Goal: Task Accomplishment & Management: Complete application form

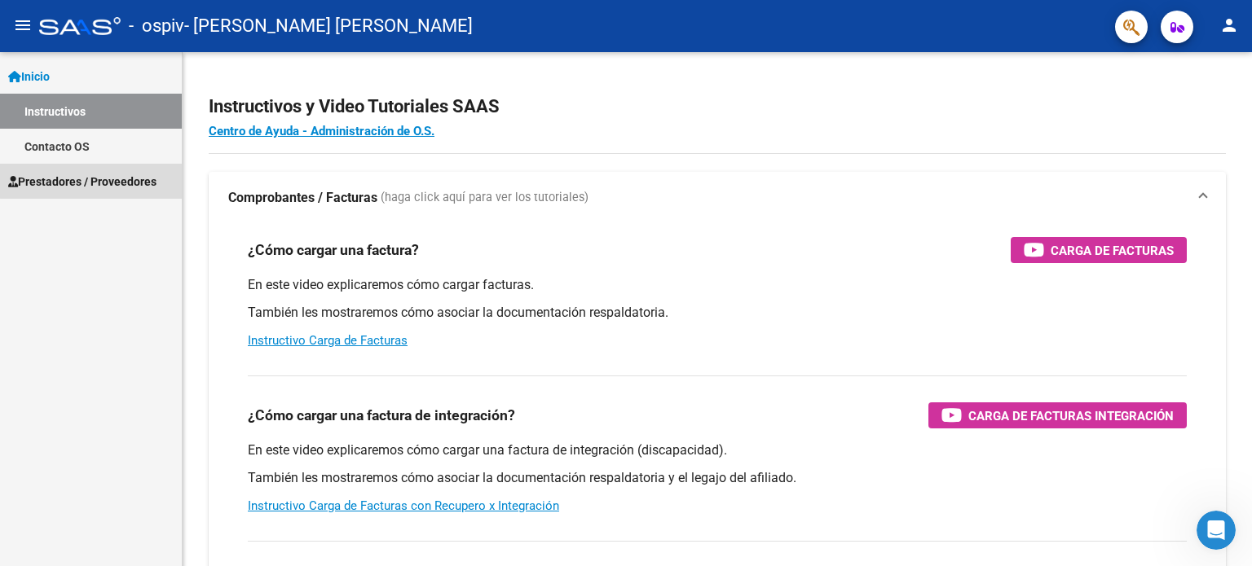
click at [111, 169] on link "Prestadores / Proveedores" at bounding box center [91, 181] width 182 height 35
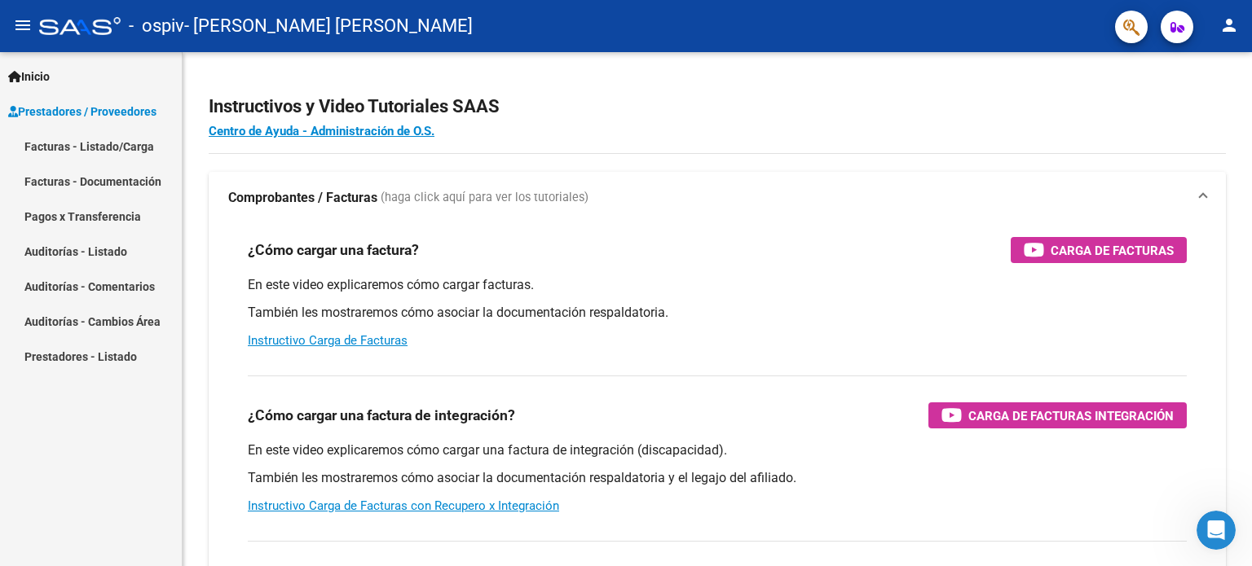
click at [104, 146] on link "Facturas - Listado/Carga" at bounding box center [91, 146] width 182 height 35
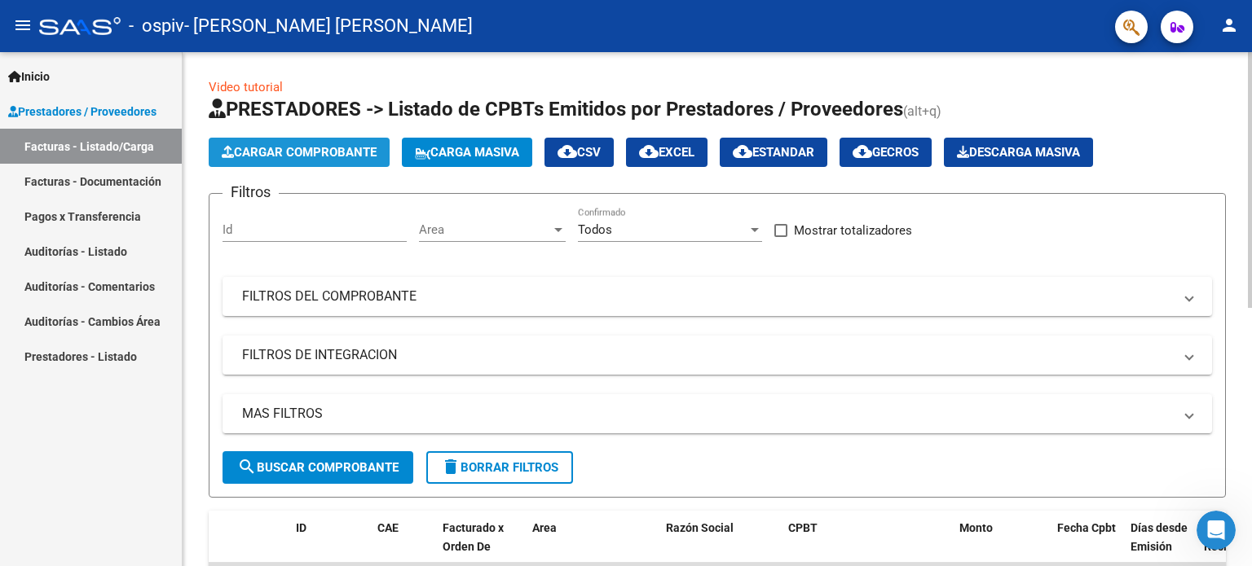
click at [289, 145] on span "Cargar Comprobante" at bounding box center [299, 152] width 155 height 15
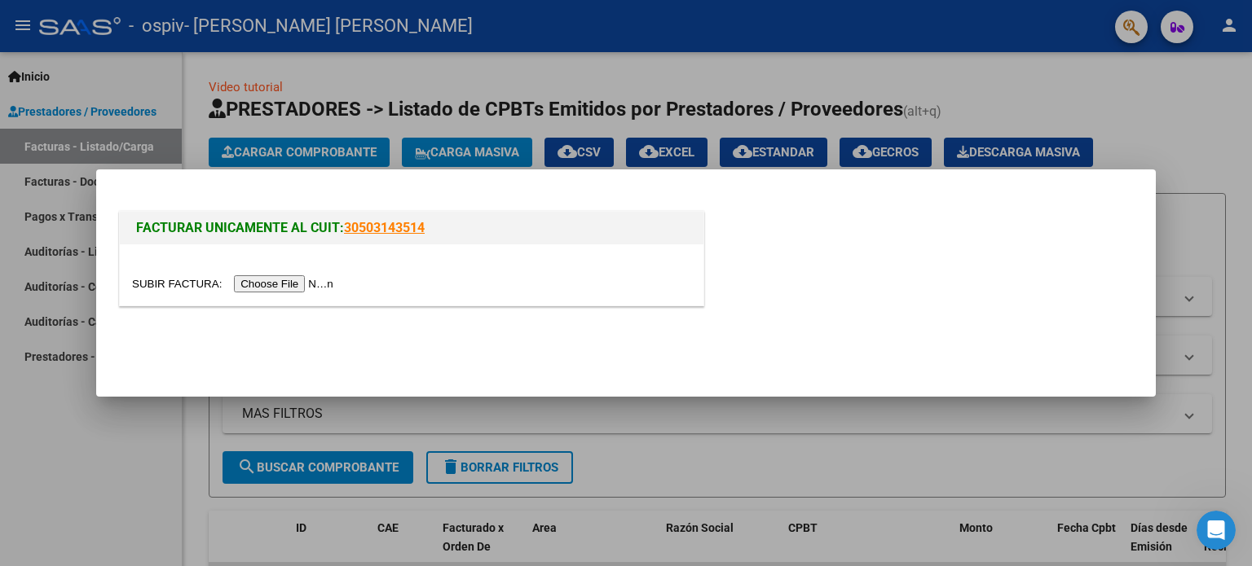
click at [509, 42] on div at bounding box center [626, 283] width 1252 height 566
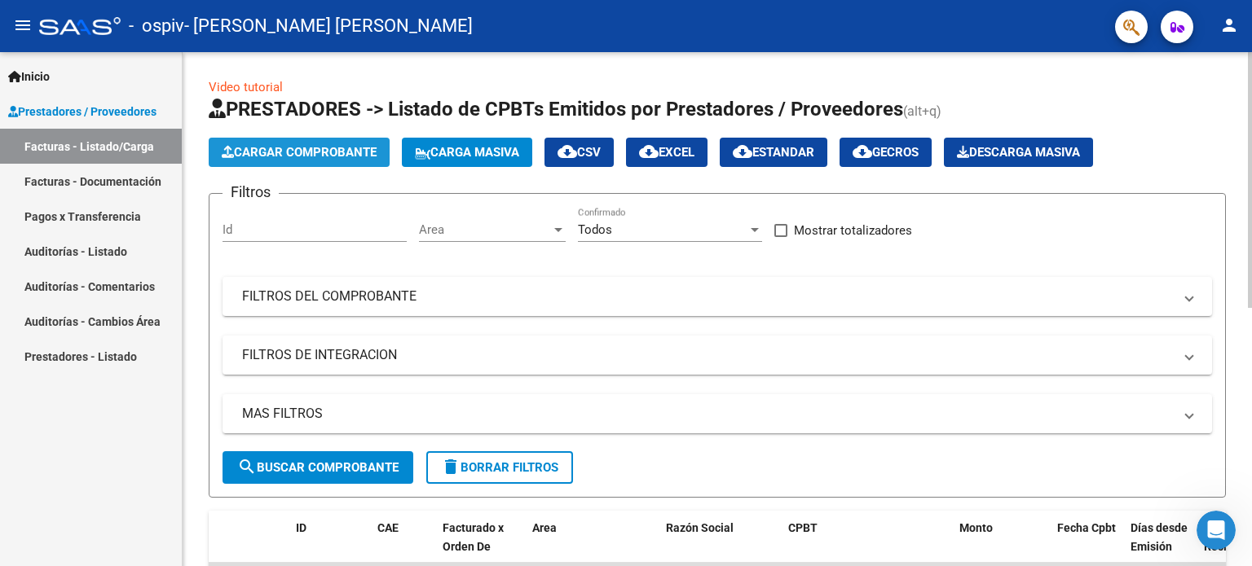
click at [306, 146] on span "Cargar Comprobante" at bounding box center [299, 152] width 155 height 15
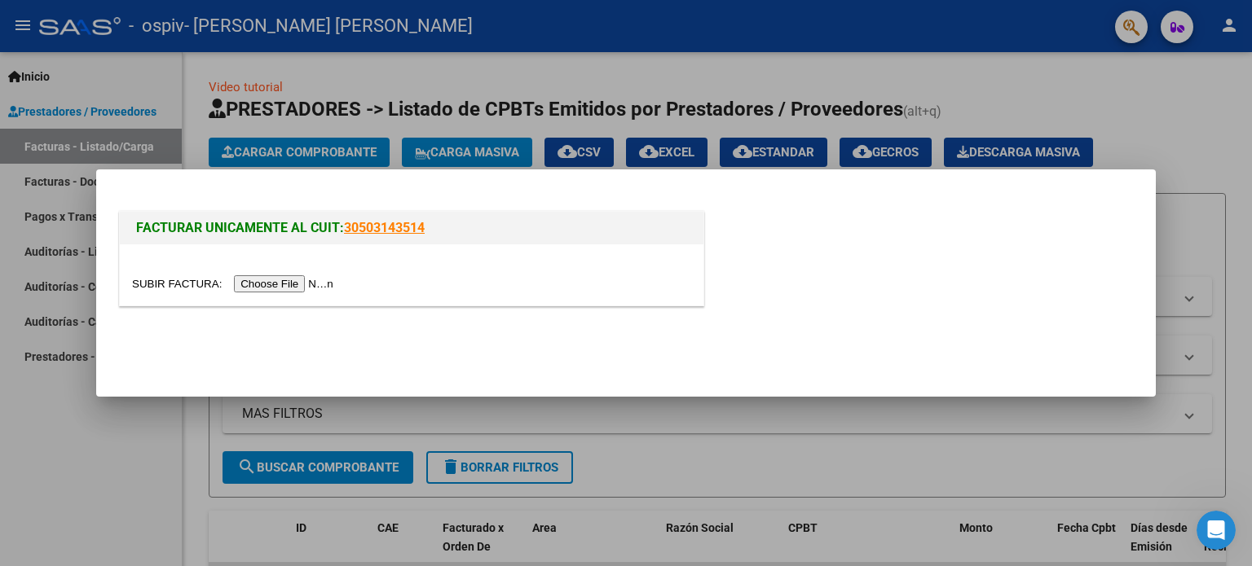
click at [286, 286] on input "file" at bounding box center [235, 283] width 206 height 17
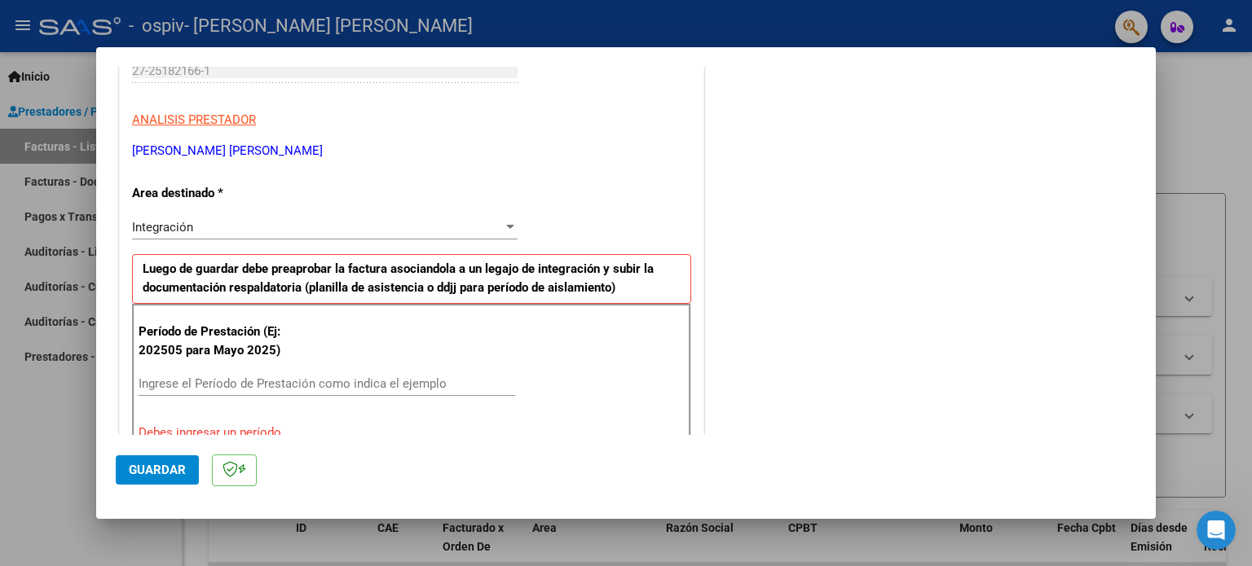
scroll to position [377, 0]
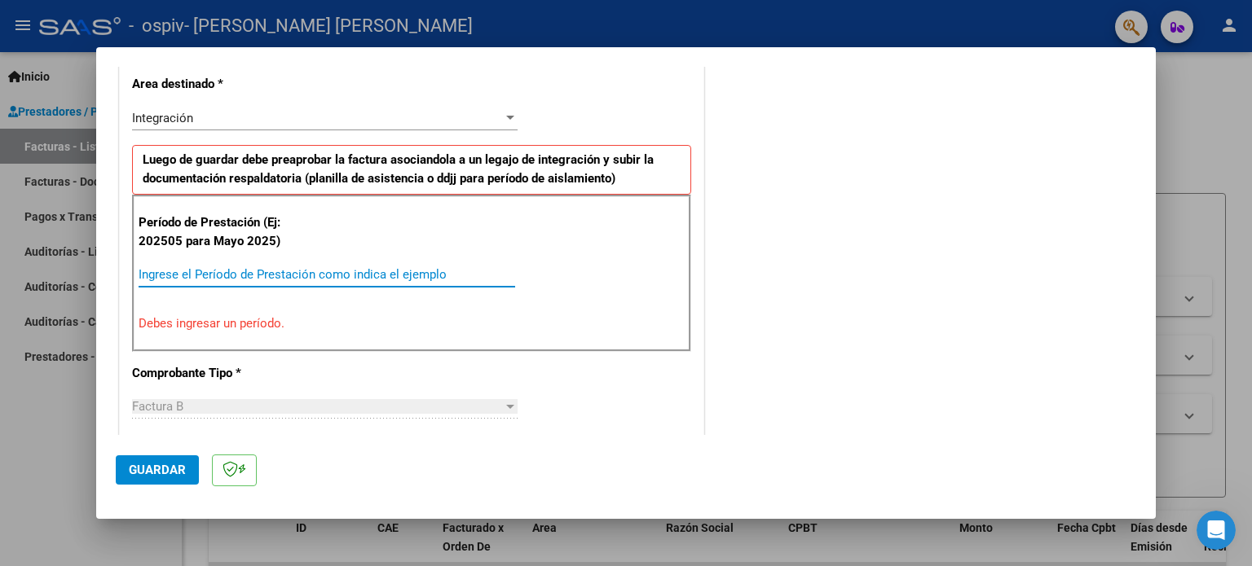
click at [392, 279] on input "Ingrese el Período de Prestación como indica el ejemplo" at bounding box center [327, 274] width 377 height 15
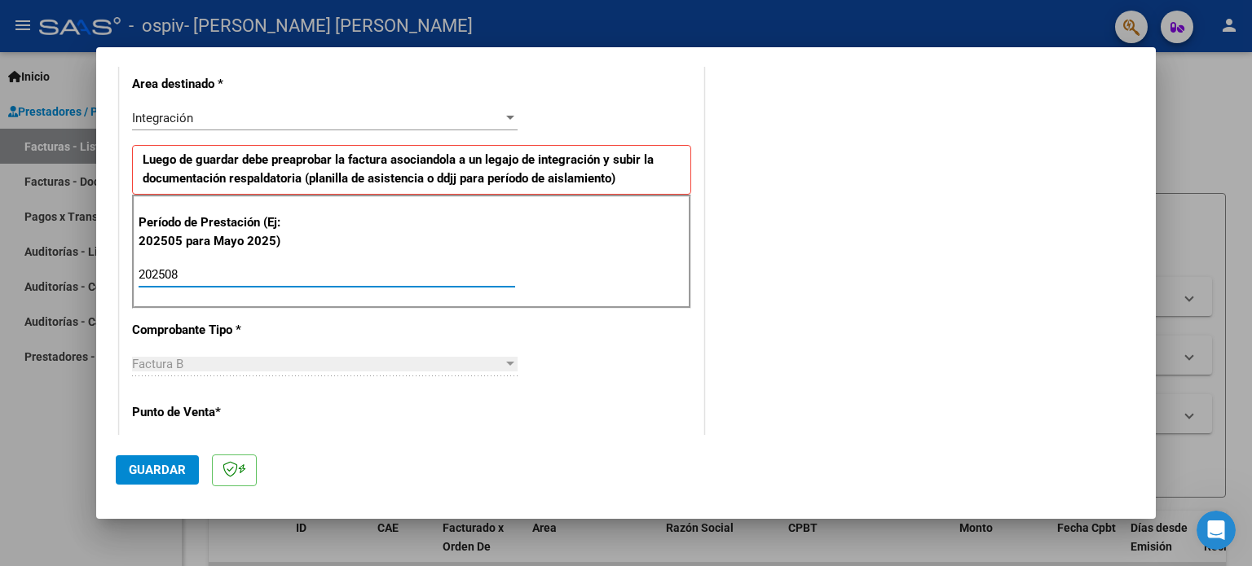
type input "202508"
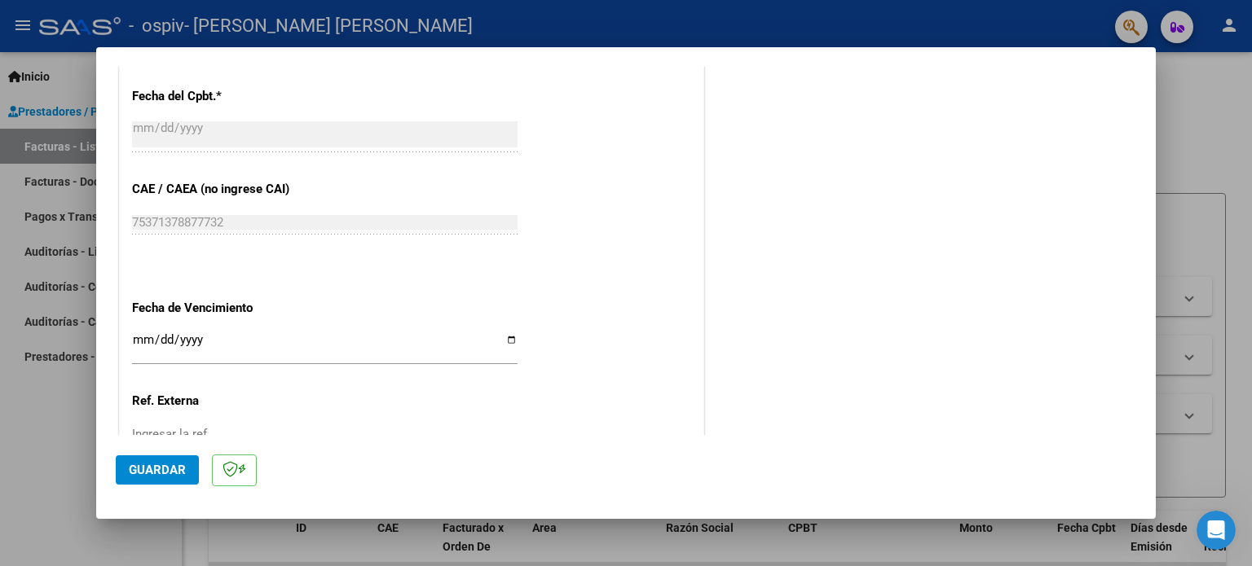
scroll to position [1064, 0]
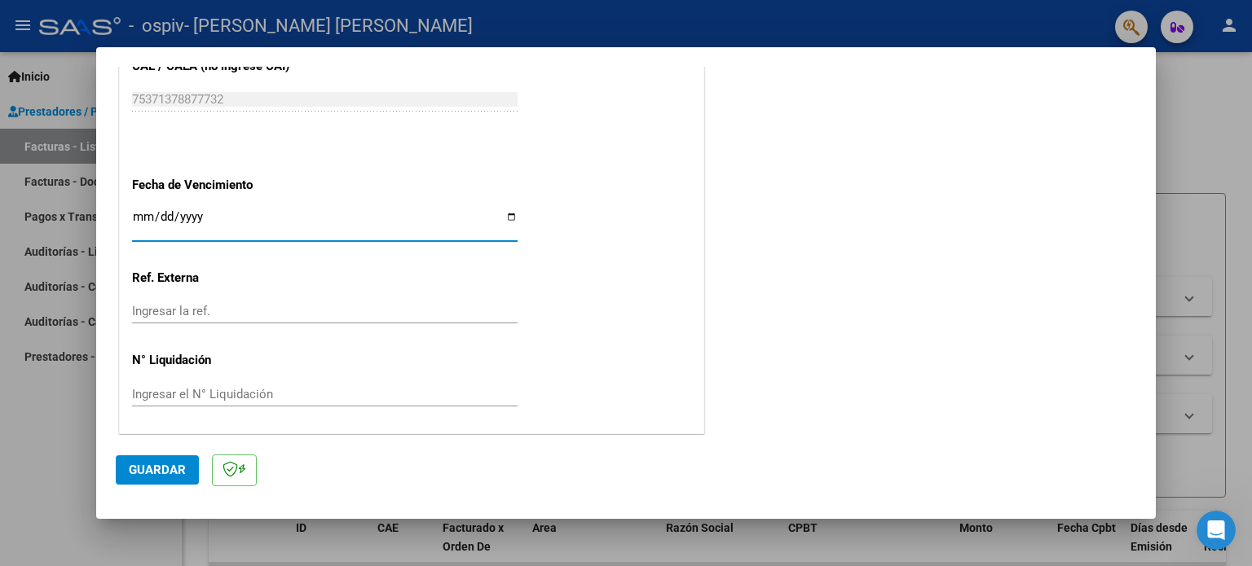
click at [509, 215] on input "Ingresar la fecha" at bounding box center [324, 223] width 385 height 26
type input "[DATE]"
click at [170, 465] on span "Guardar" at bounding box center [157, 470] width 57 height 15
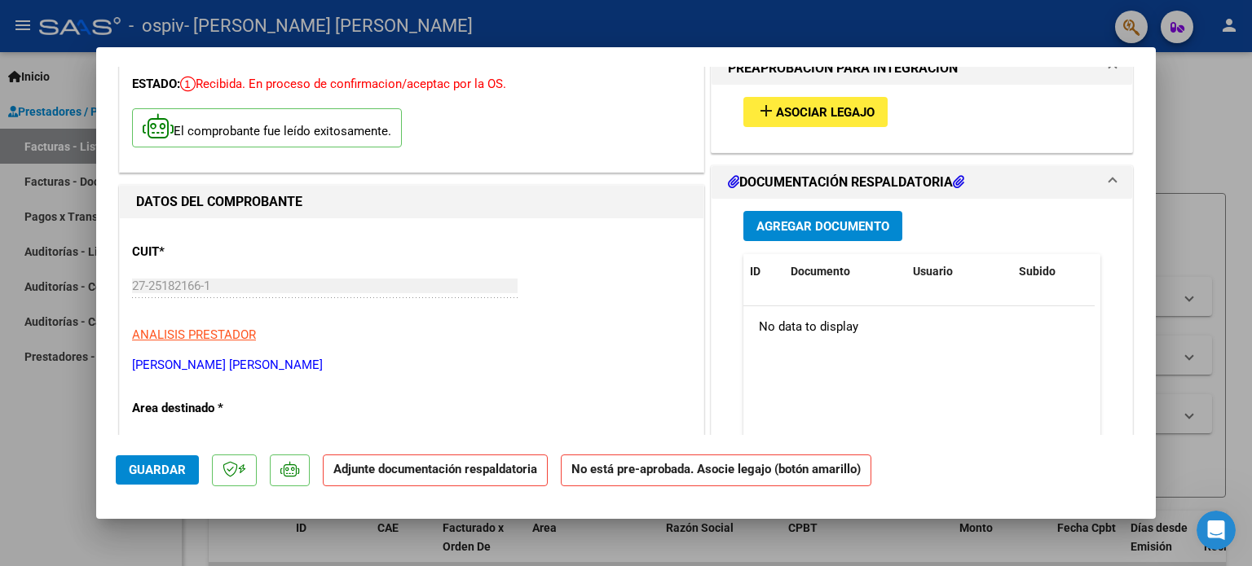
scroll to position [0, 0]
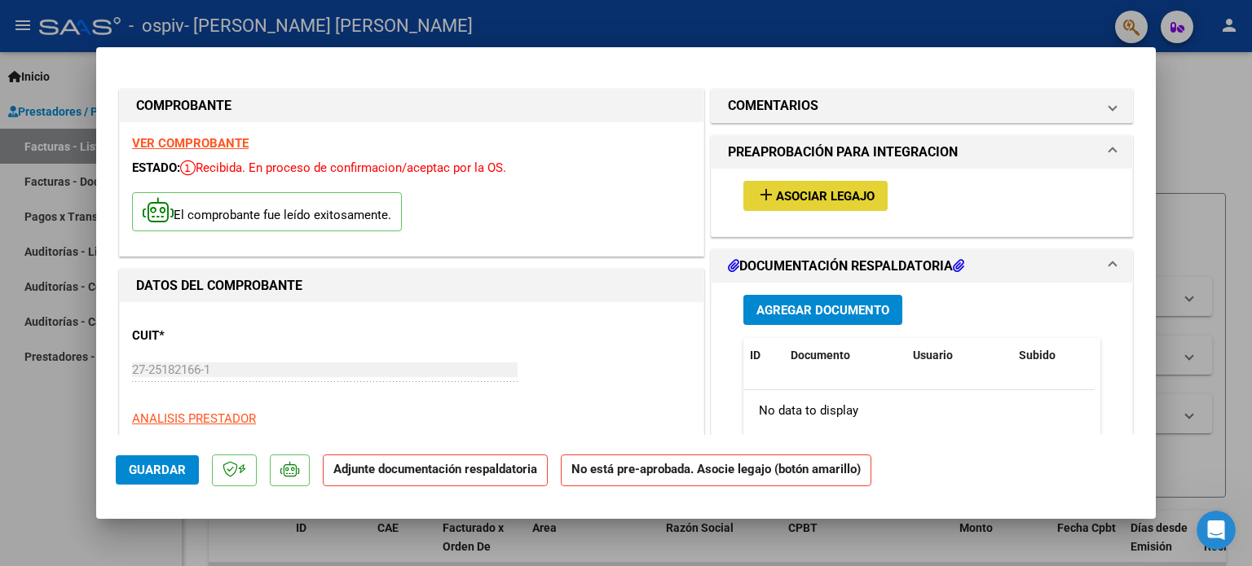
click at [777, 196] on span "Asociar Legajo" at bounding box center [825, 196] width 99 height 15
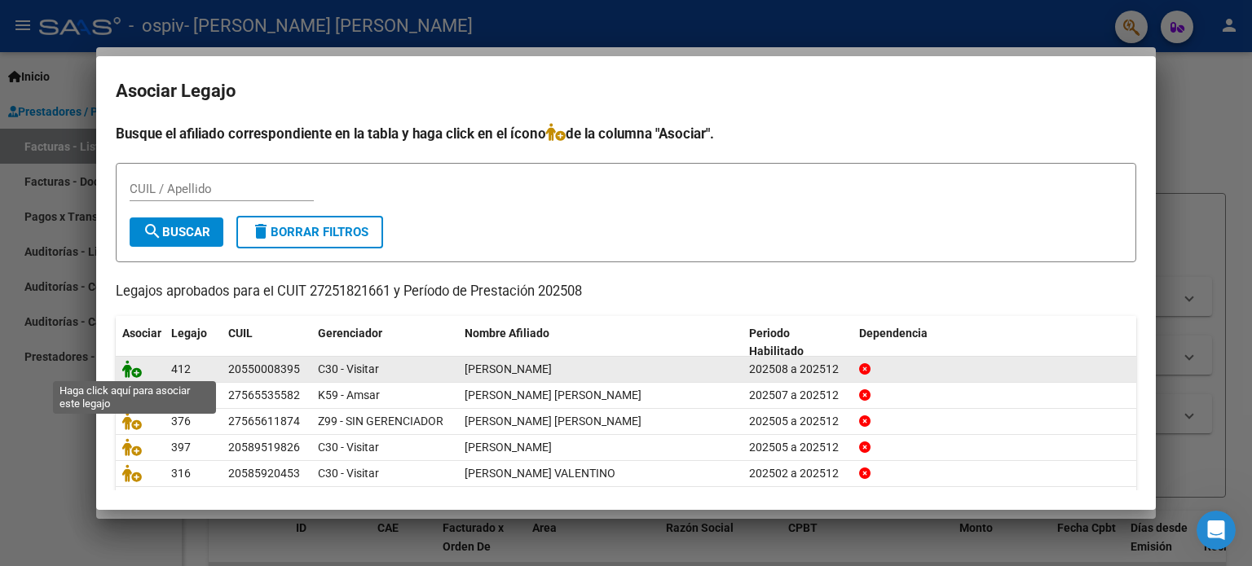
click at [128, 366] on icon at bounding box center [132, 369] width 20 height 18
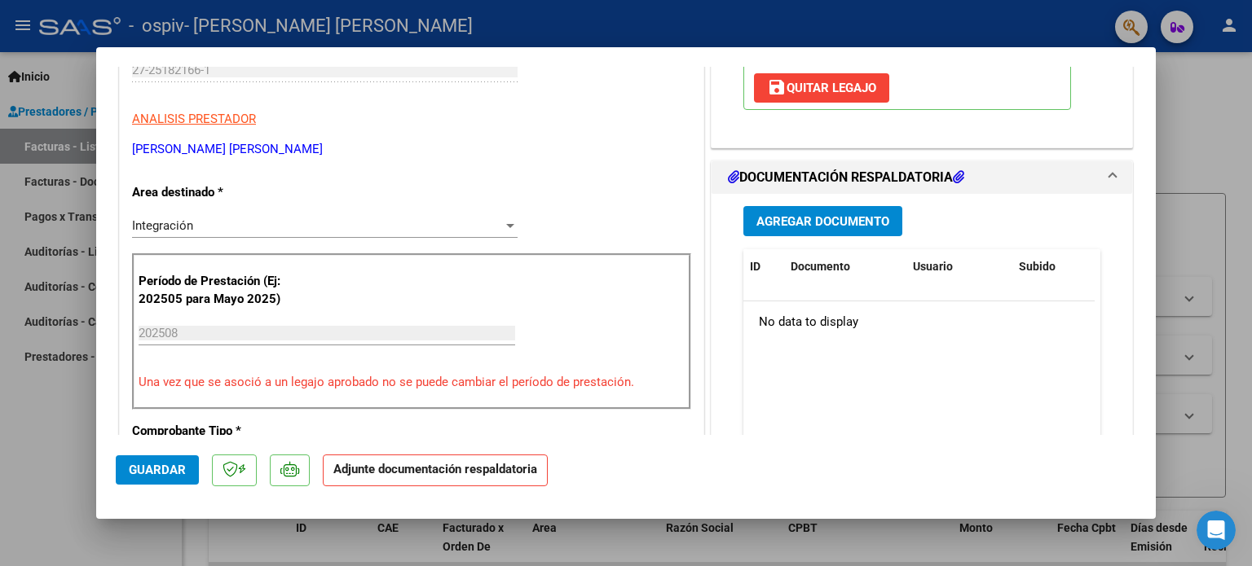
scroll to position [300, 0]
click at [829, 214] on span "Agregar Documento" at bounding box center [822, 221] width 133 height 15
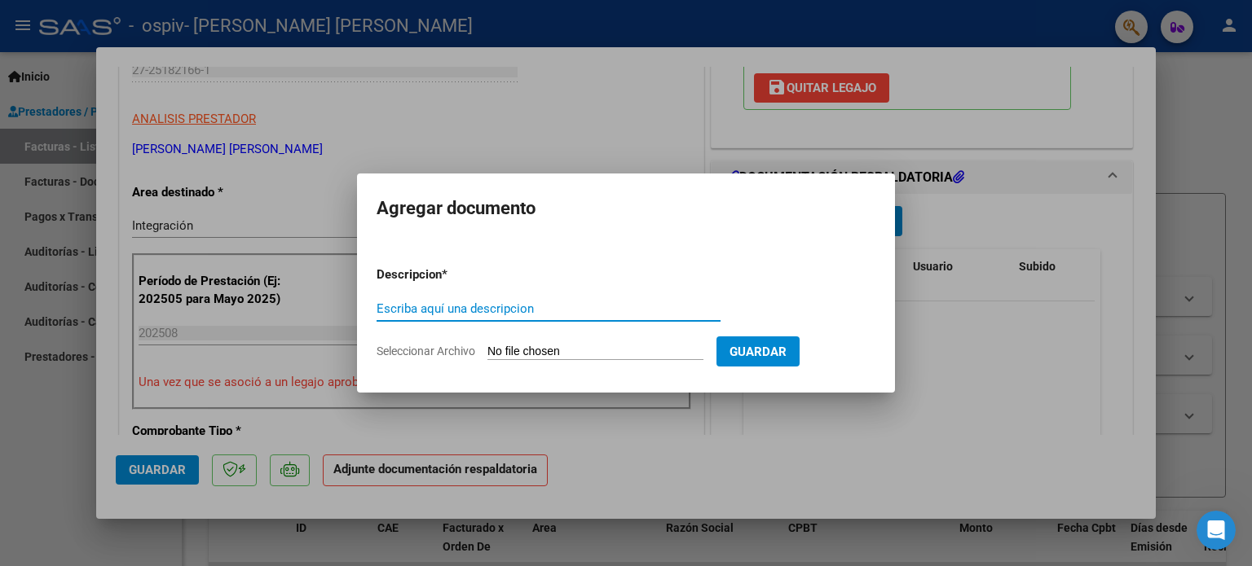
click at [606, 315] on input "Escriba aquí una descripcion" at bounding box center [549, 309] width 344 height 15
type input "ASISTENCIA"
click at [597, 351] on input "Seleccionar Archivo" at bounding box center [595, 352] width 216 height 15
type input "C:\fakepath\[PERSON_NAME] [PERSON_NAME] 2025.pdf"
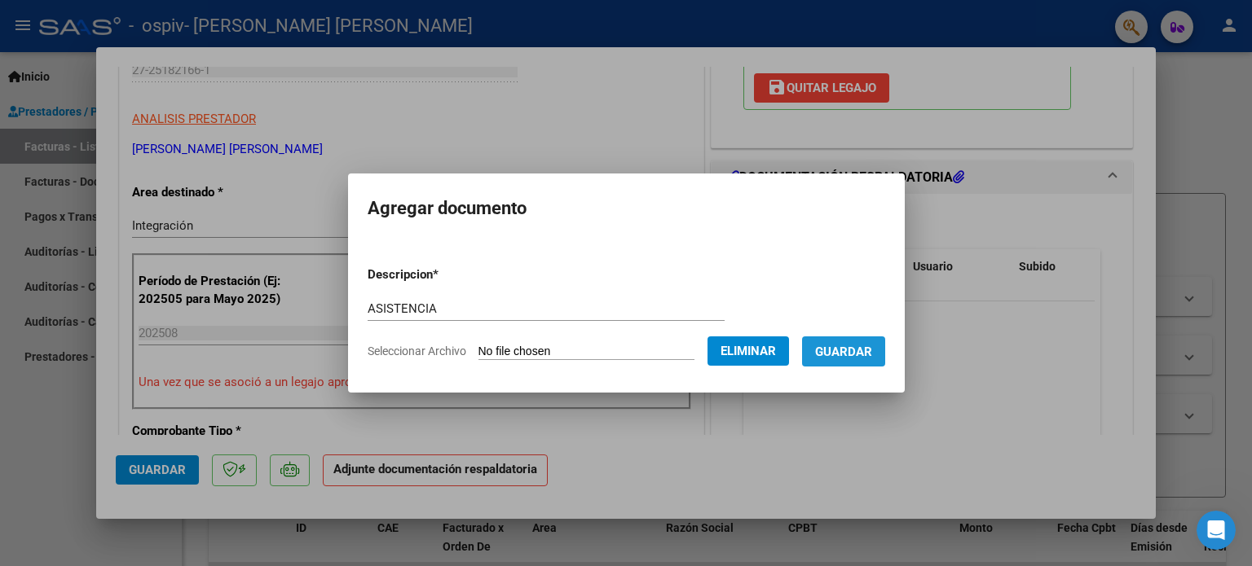
click at [867, 355] on span "Guardar" at bounding box center [843, 352] width 57 height 15
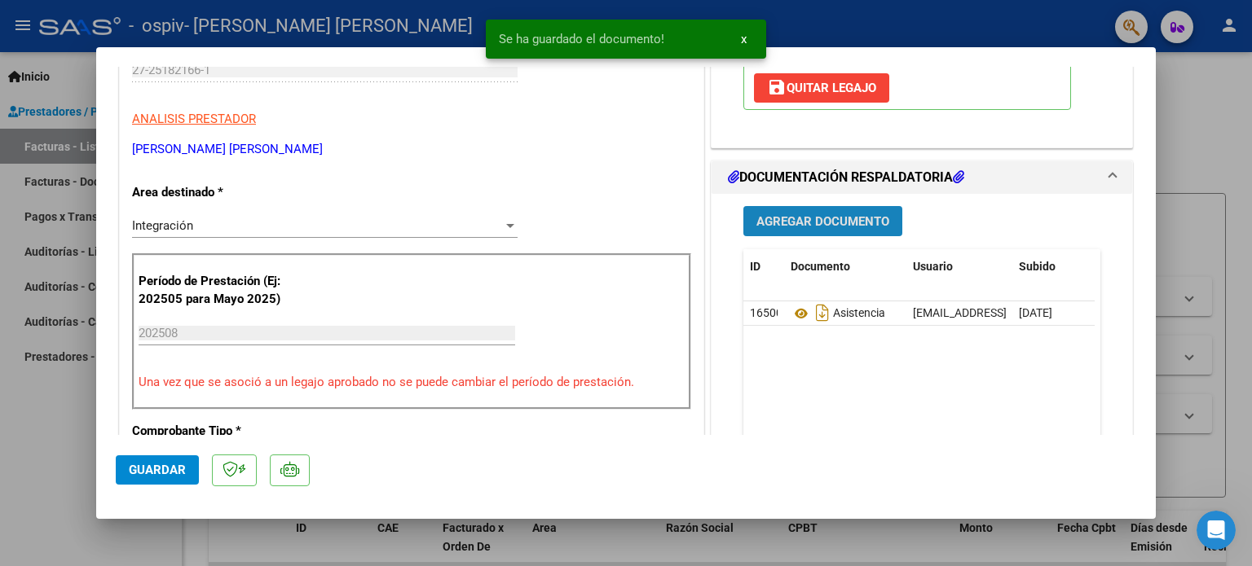
click at [806, 216] on span "Agregar Documento" at bounding box center [822, 221] width 133 height 15
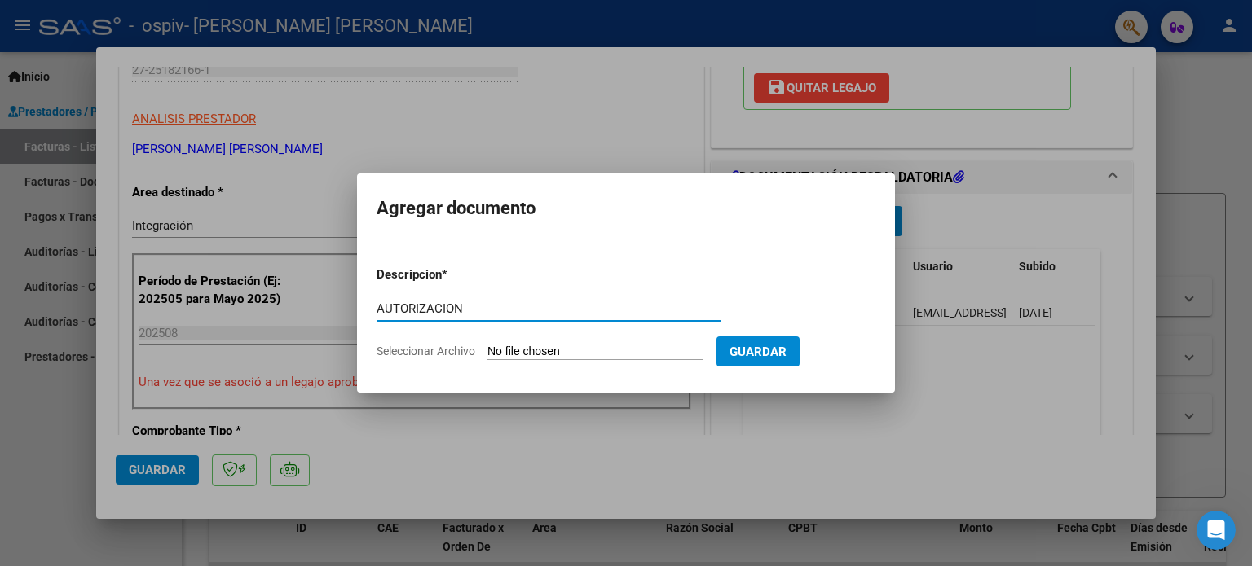
type input "AUTORIZACION"
click at [614, 353] on input "Seleccionar Archivo" at bounding box center [595, 352] width 216 height 15
type input "C:\fakepath\[PERSON_NAME] SAIE 2025.pdf"
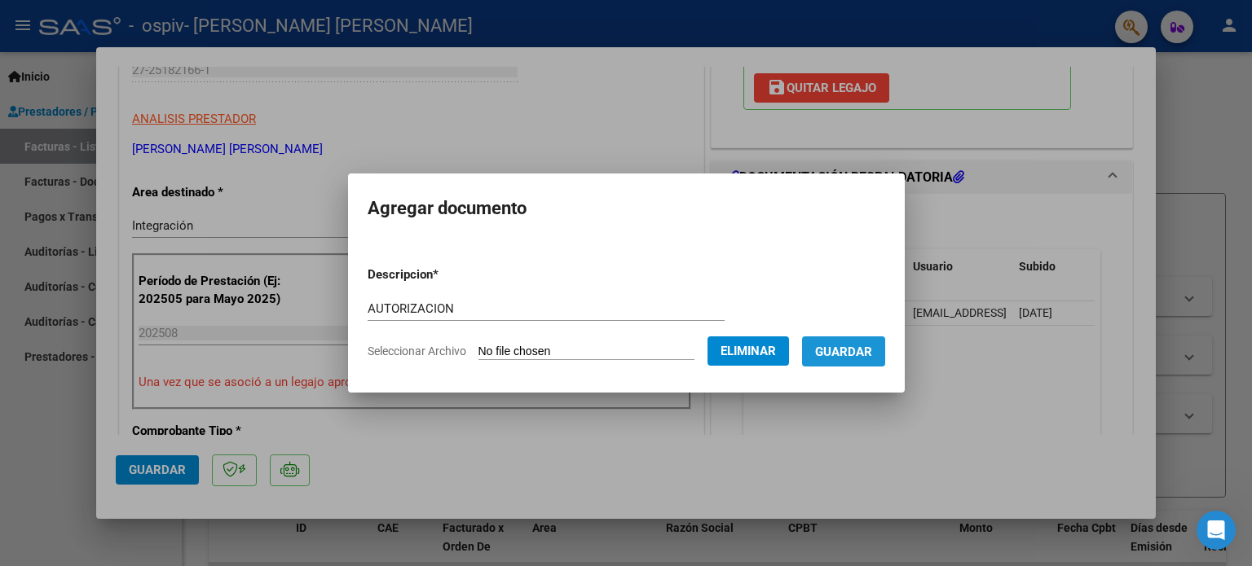
click at [863, 362] on button "Guardar" at bounding box center [843, 352] width 83 height 30
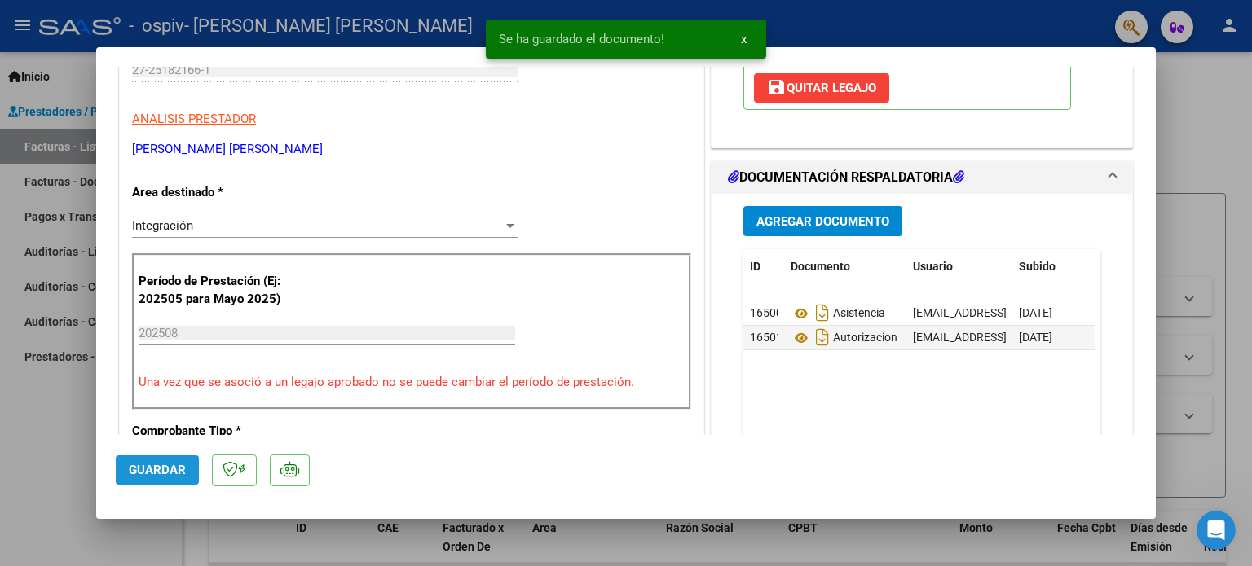
click at [156, 474] on span "Guardar" at bounding box center [157, 470] width 57 height 15
click at [51, 413] on div at bounding box center [626, 283] width 1252 height 566
type input "$ 0,00"
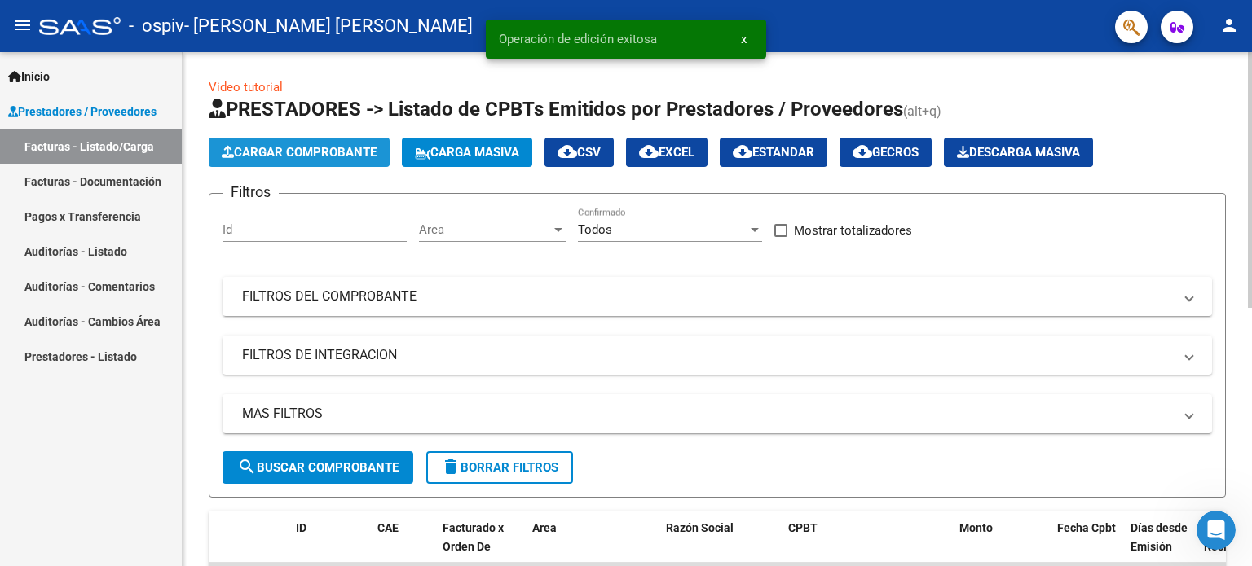
click at [359, 148] on span "Cargar Comprobante" at bounding box center [299, 152] width 155 height 15
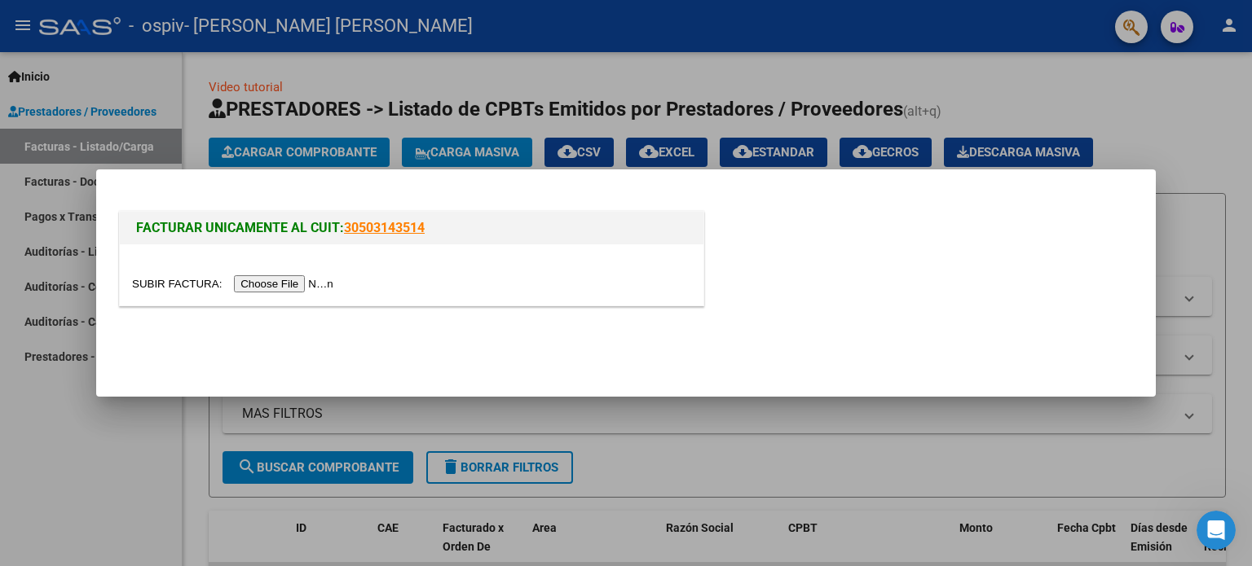
click at [309, 284] on input "file" at bounding box center [235, 283] width 206 height 17
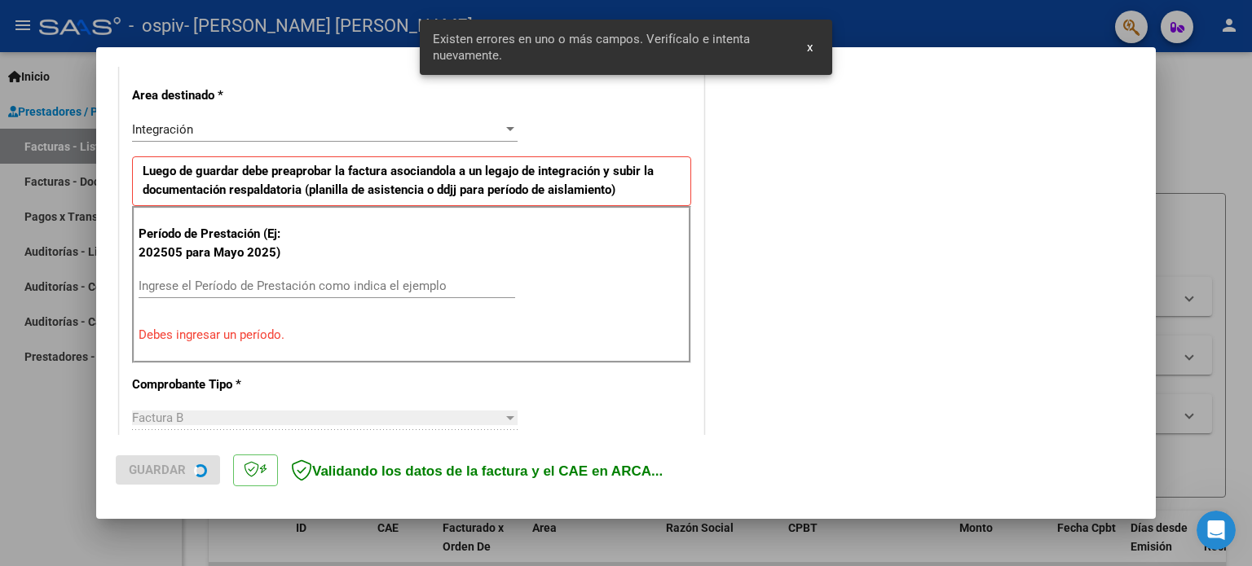
scroll to position [398, 0]
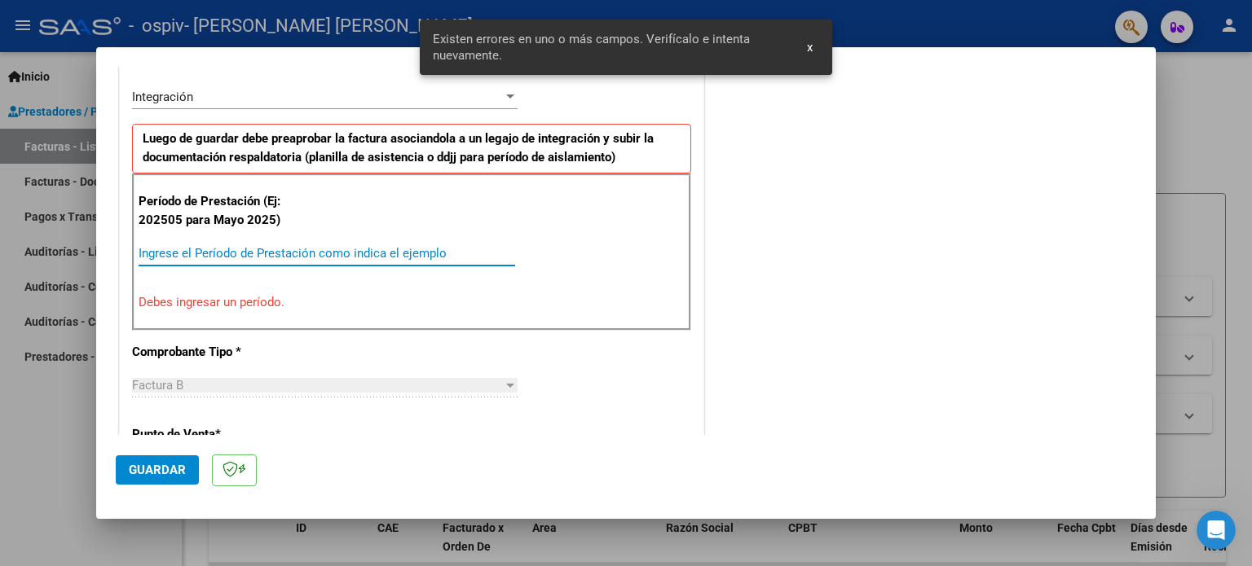
click at [355, 246] on input "Ingrese el Período de Prestación como indica el ejemplo" at bounding box center [327, 253] width 377 height 15
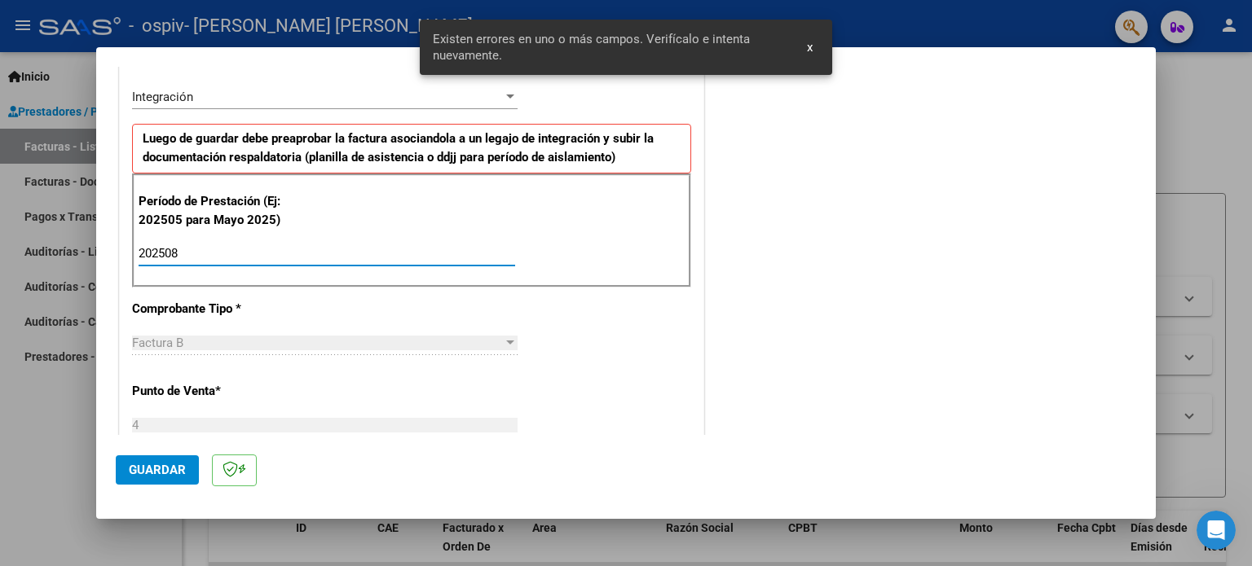
type input "202508"
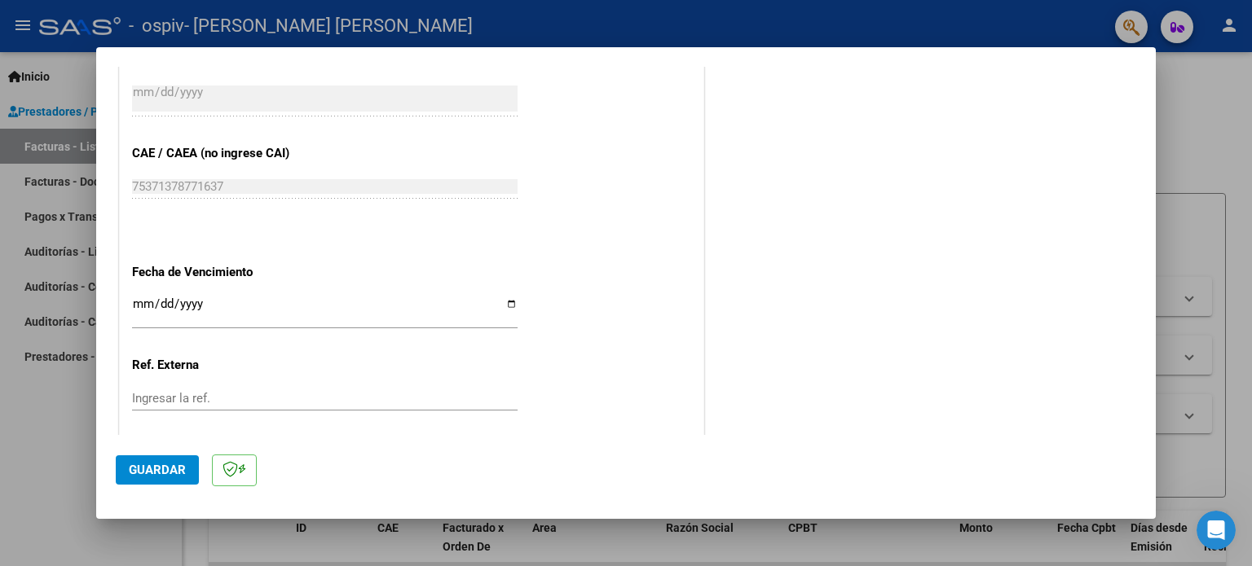
scroll to position [1064, 0]
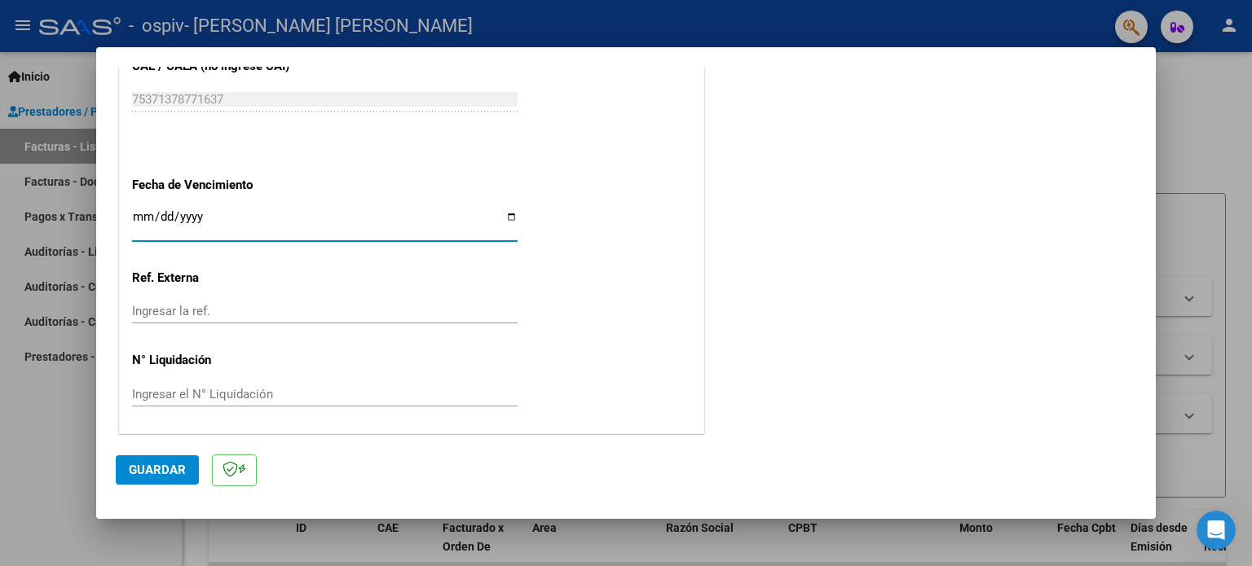
click at [507, 214] on input "Ingresar la fecha" at bounding box center [324, 223] width 385 height 26
type input "[DATE]"
click at [174, 463] on span "Guardar" at bounding box center [157, 470] width 57 height 15
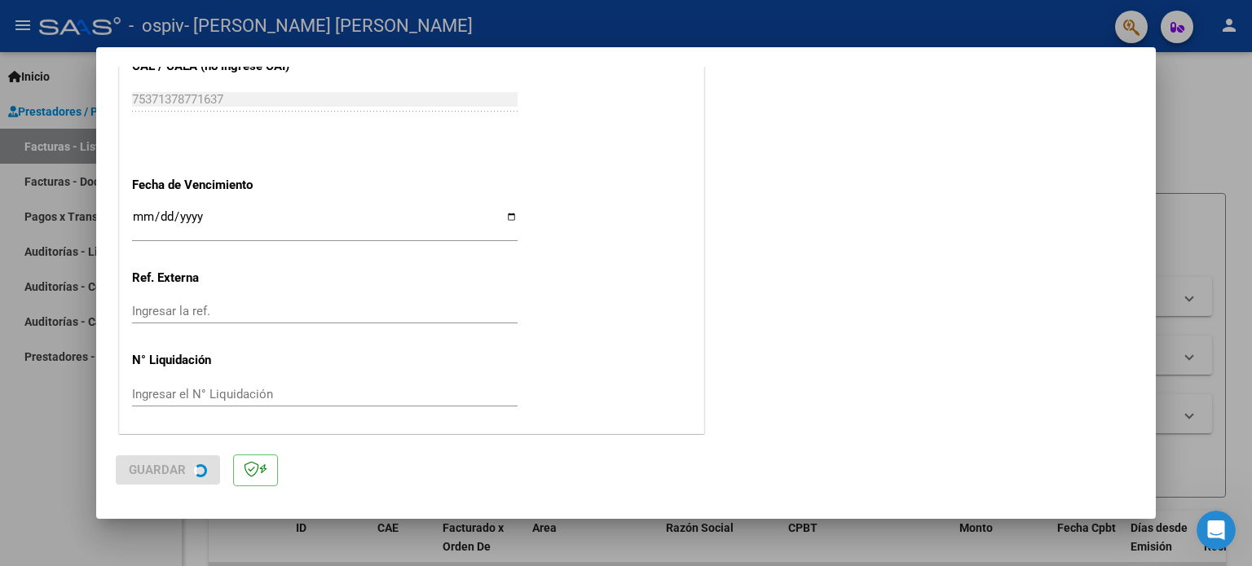
scroll to position [0, 0]
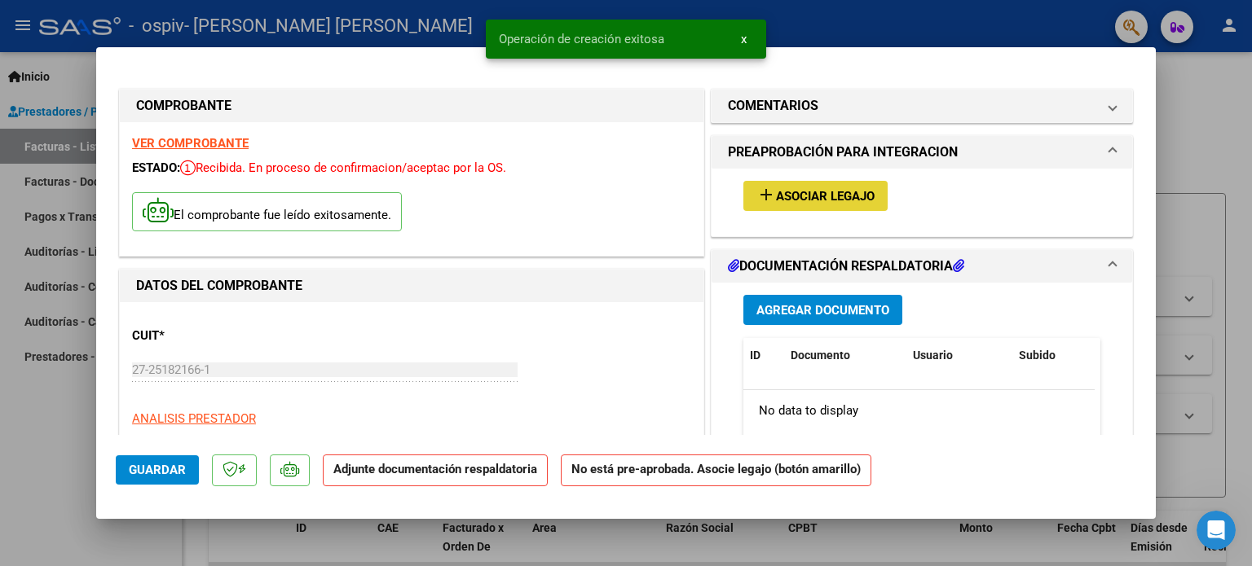
click at [817, 186] on button "add Asociar Legajo" at bounding box center [815, 196] width 144 height 30
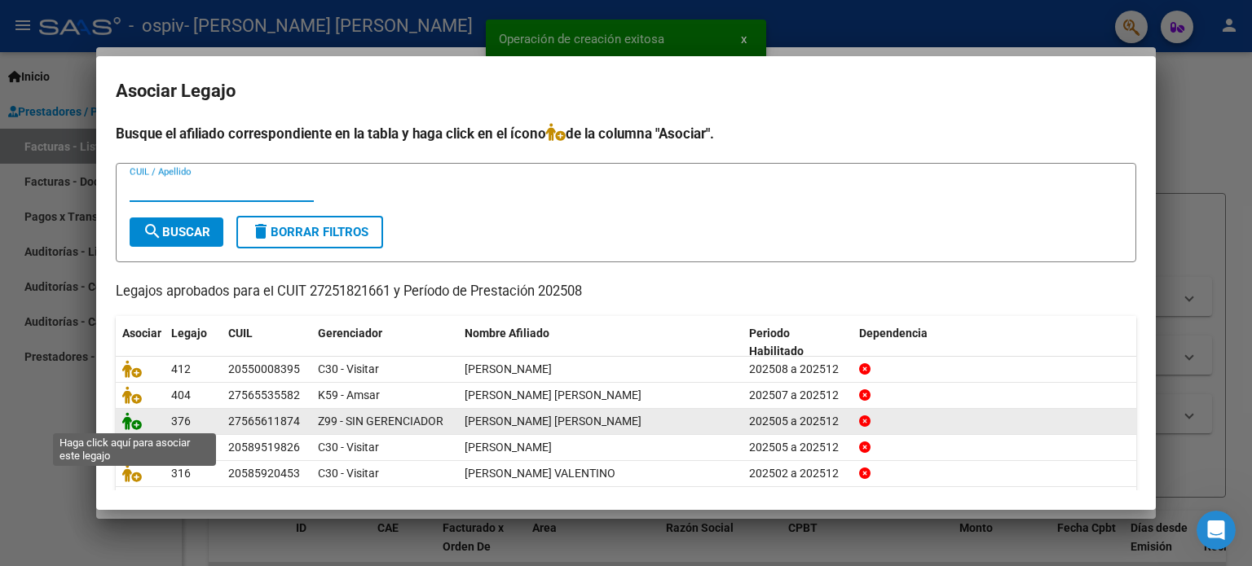
click at [138, 427] on icon at bounding box center [132, 421] width 20 height 18
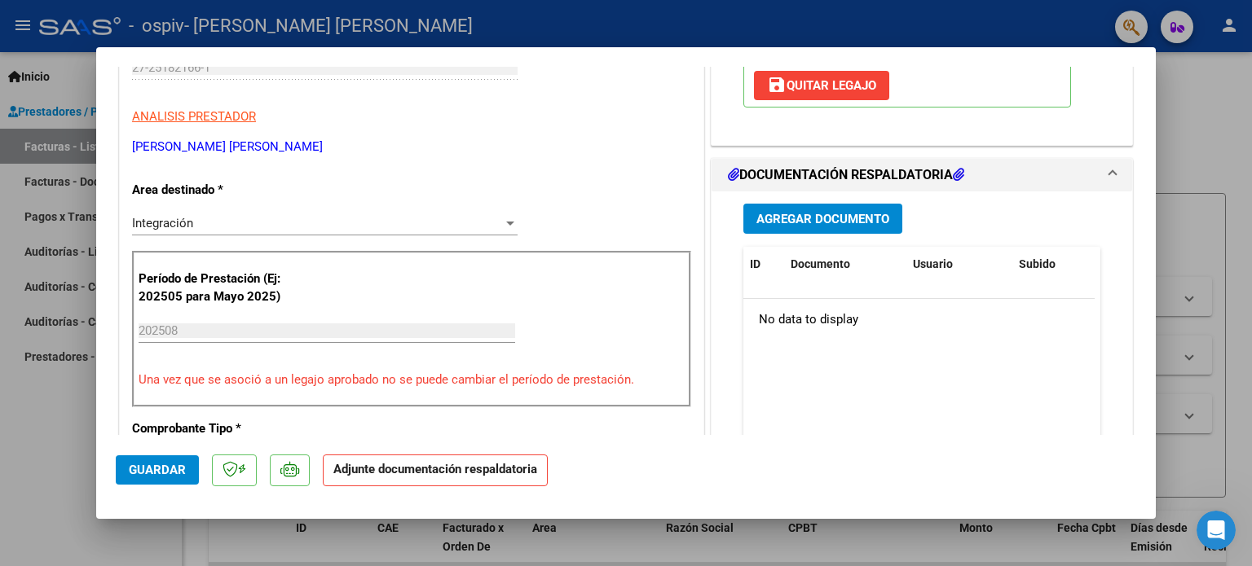
scroll to position [306, 0]
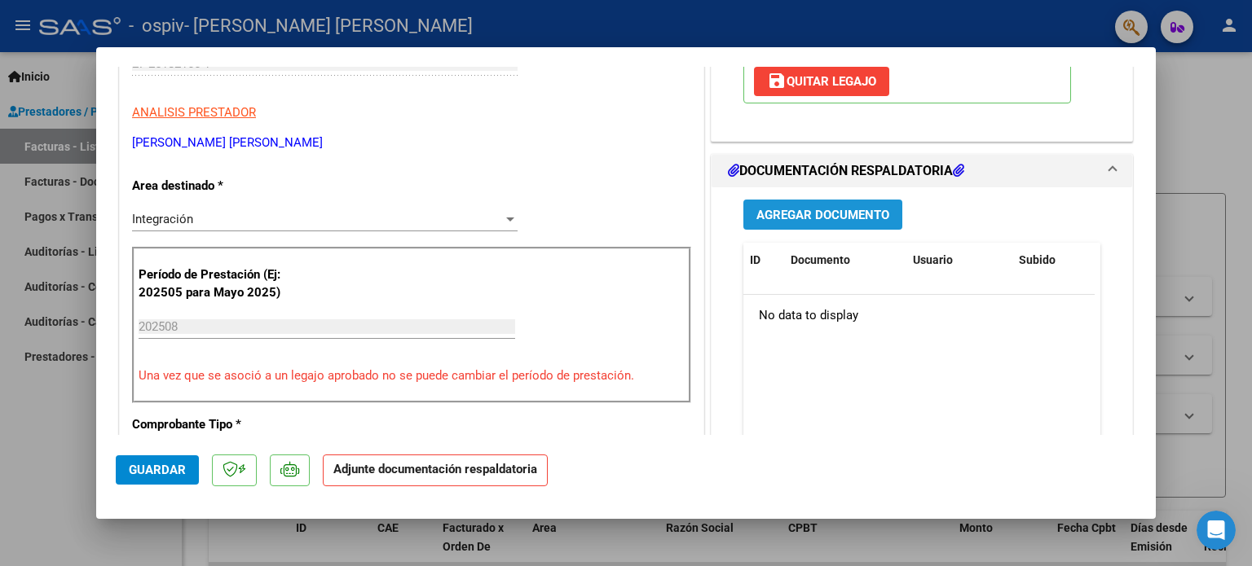
click at [786, 208] on span "Agregar Documento" at bounding box center [822, 215] width 133 height 15
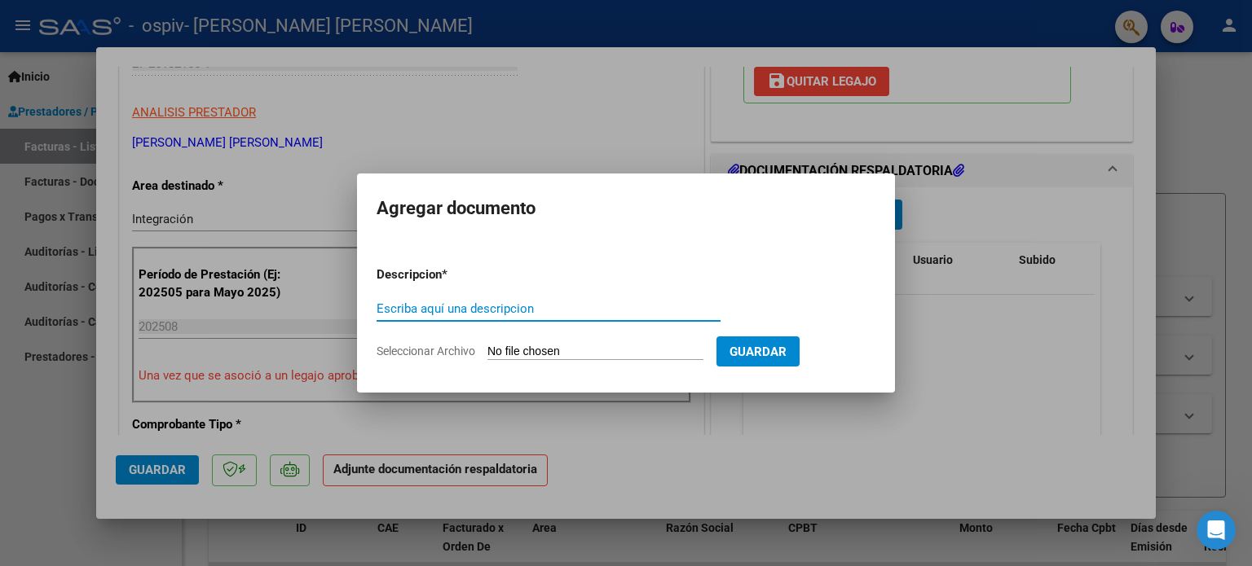
click at [587, 305] on input "Escriba aquí una descripcion" at bounding box center [549, 309] width 344 height 15
type input "ASISTENCIA"
click at [575, 352] on input "Seleccionar Archivo" at bounding box center [595, 352] width 216 height 15
type input "C:\fakepath\Documento escaneado.pdf"
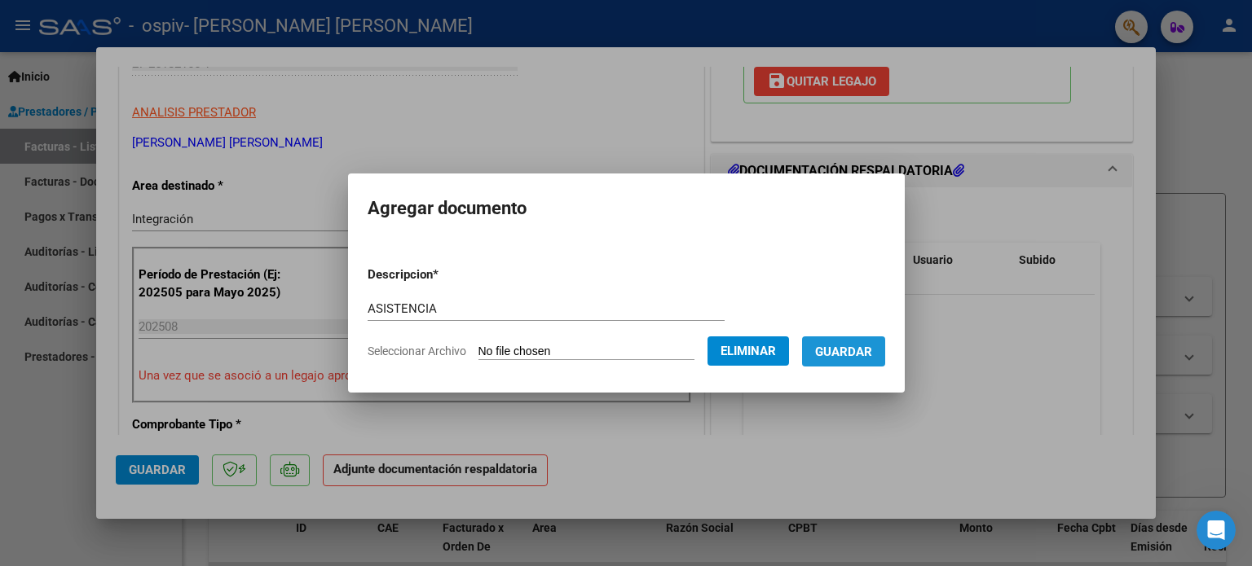
click at [865, 354] on span "Guardar" at bounding box center [843, 352] width 57 height 15
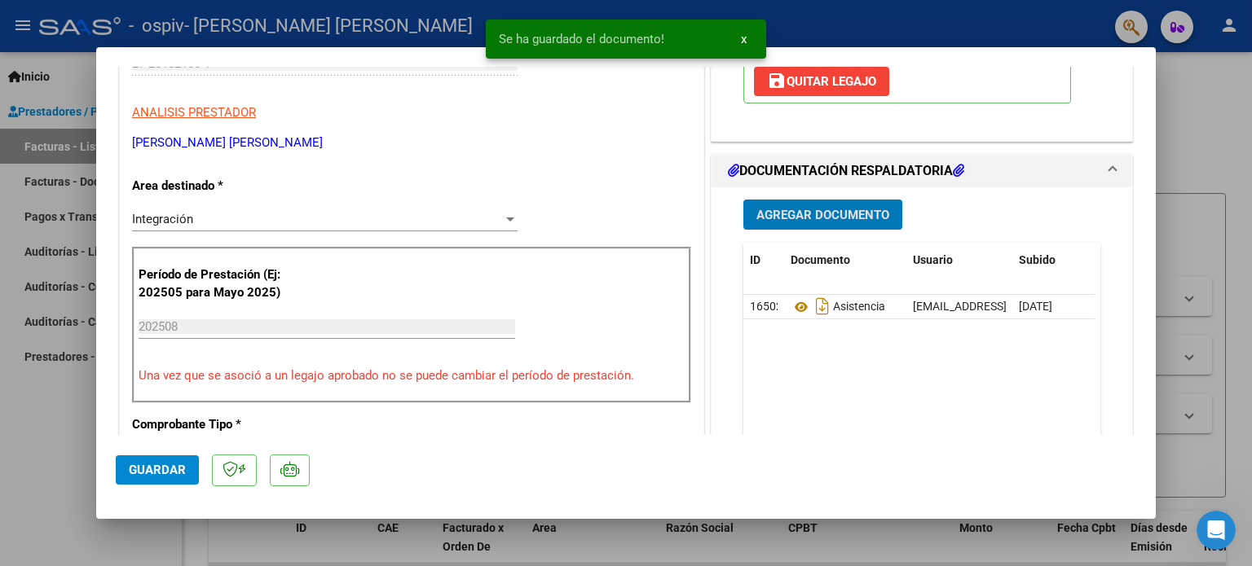
click at [813, 221] on span "Agregar Documento" at bounding box center [822, 215] width 133 height 15
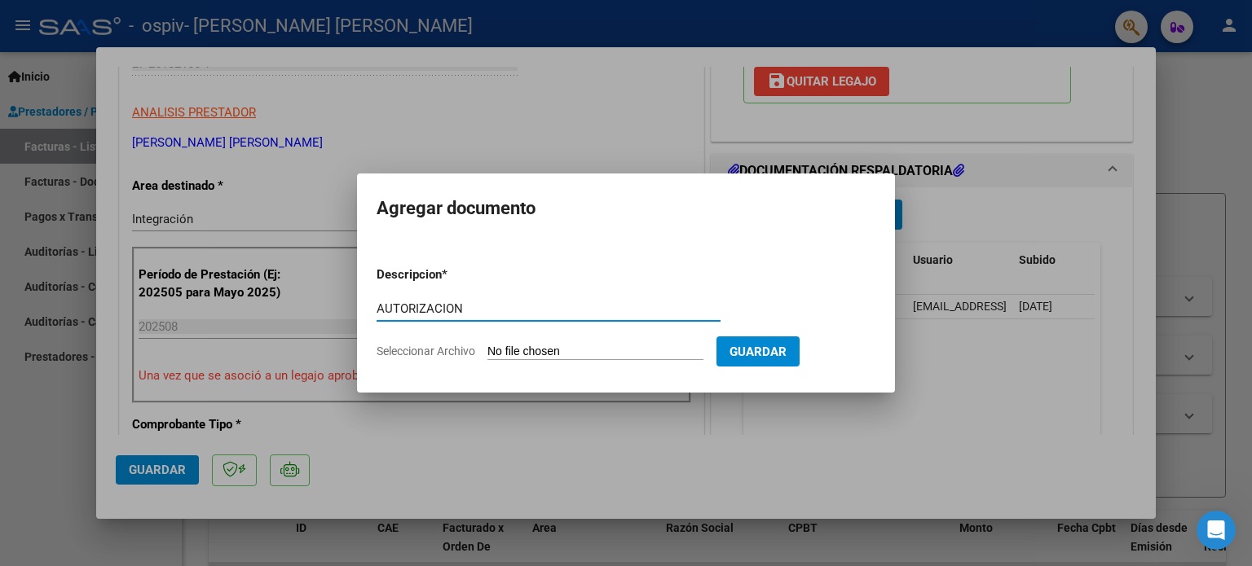
type input "AUTORIZACION"
click at [587, 350] on input "Seleccionar Archivo" at bounding box center [595, 352] width 216 height 15
type input "C:\fakepath\[PERSON_NAME] 2025.pdf"
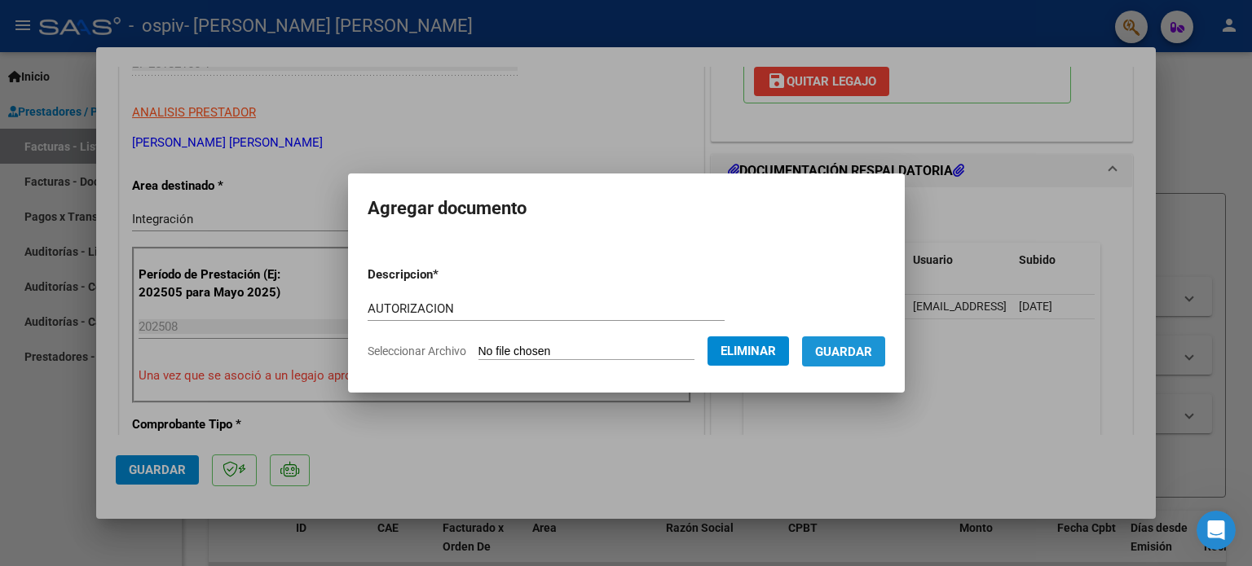
click at [862, 361] on button "Guardar" at bounding box center [843, 352] width 83 height 30
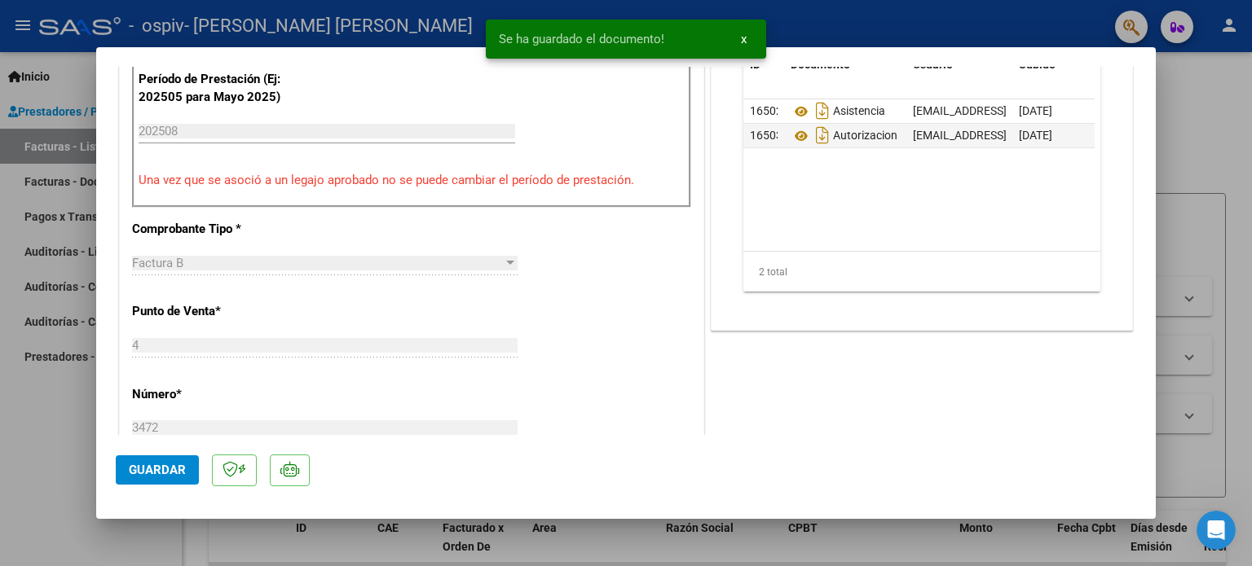
scroll to position [504, 0]
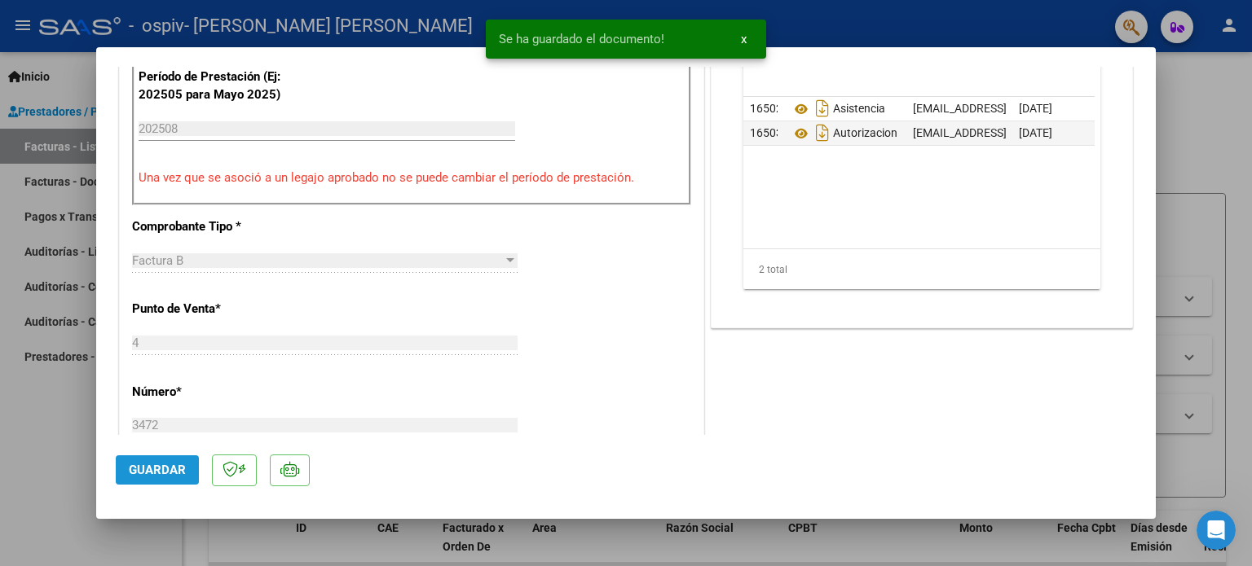
click at [170, 465] on span "Guardar" at bounding box center [157, 470] width 57 height 15
click at [68, 438] on div at bounding box center [626, 283] width 1252 height 566
type input "$ 0,00"
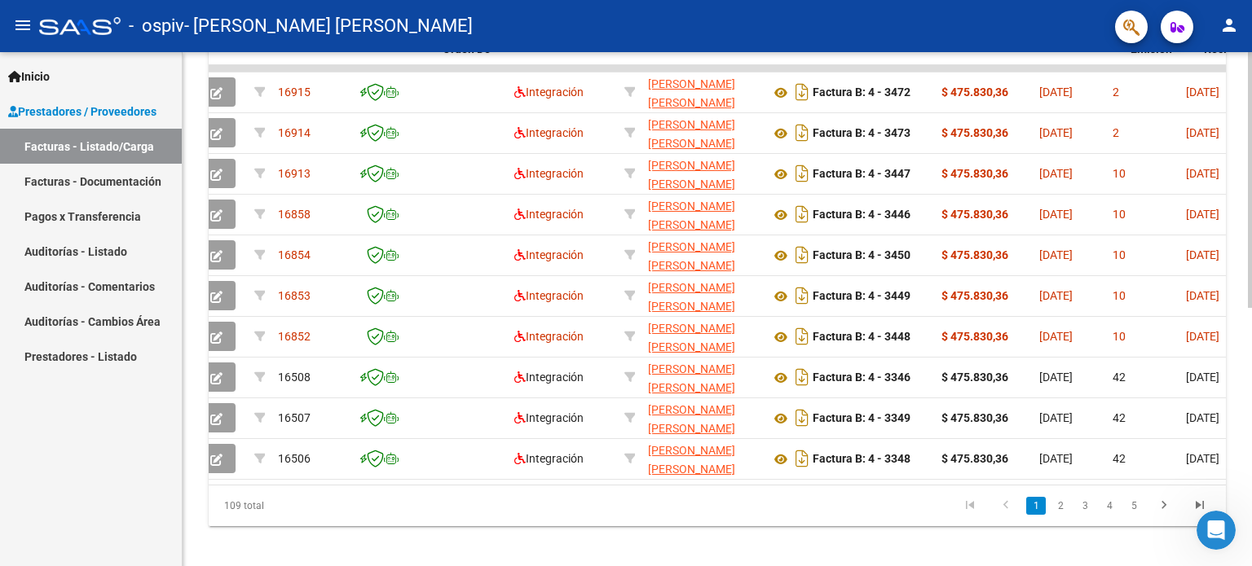
scroll to position [0, 0]
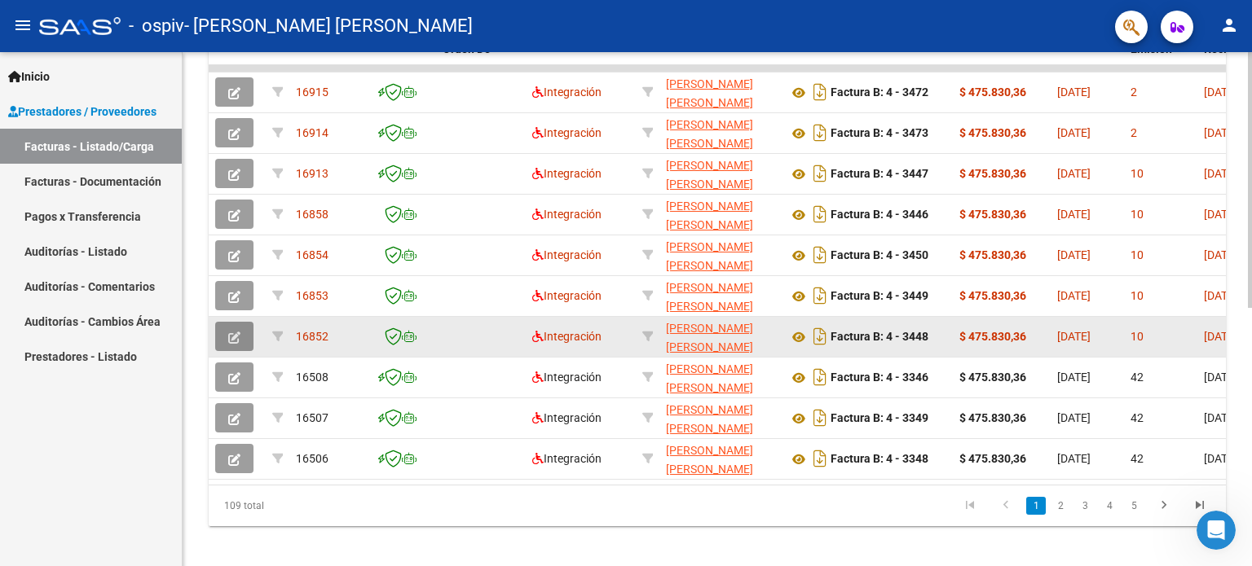
click at [236, 341] on icon "button" at bounding box center [234, 338] width 12 height 12
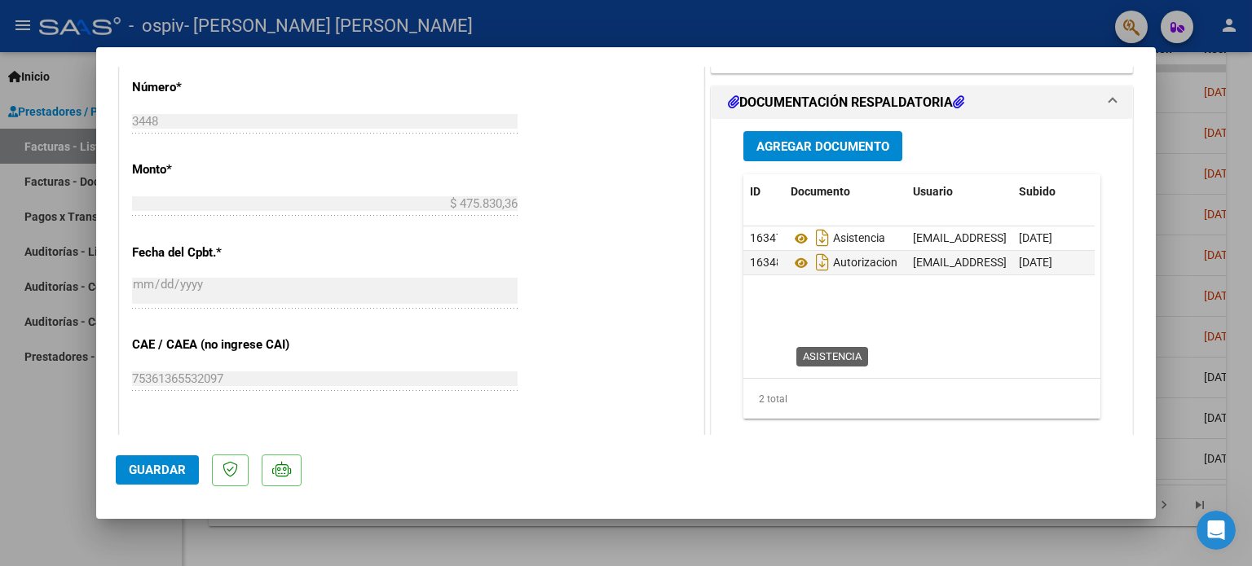
scroll to position [786, 0]
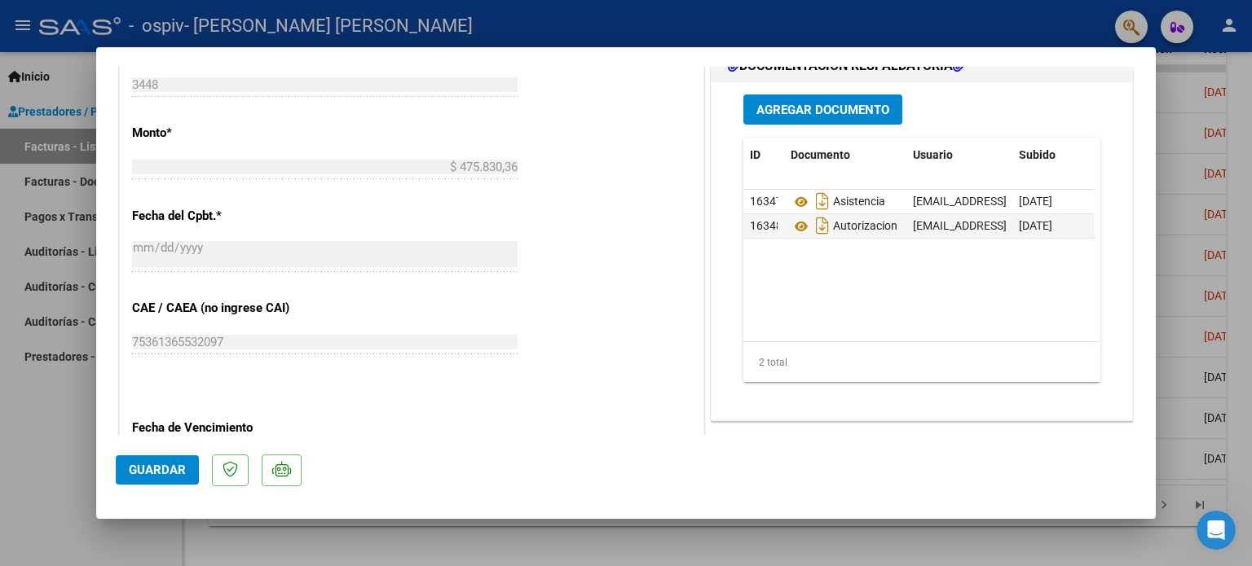
click at [857, 114] on span "Agregar Documento" at bounding box center [822, 110] width 133 height 15
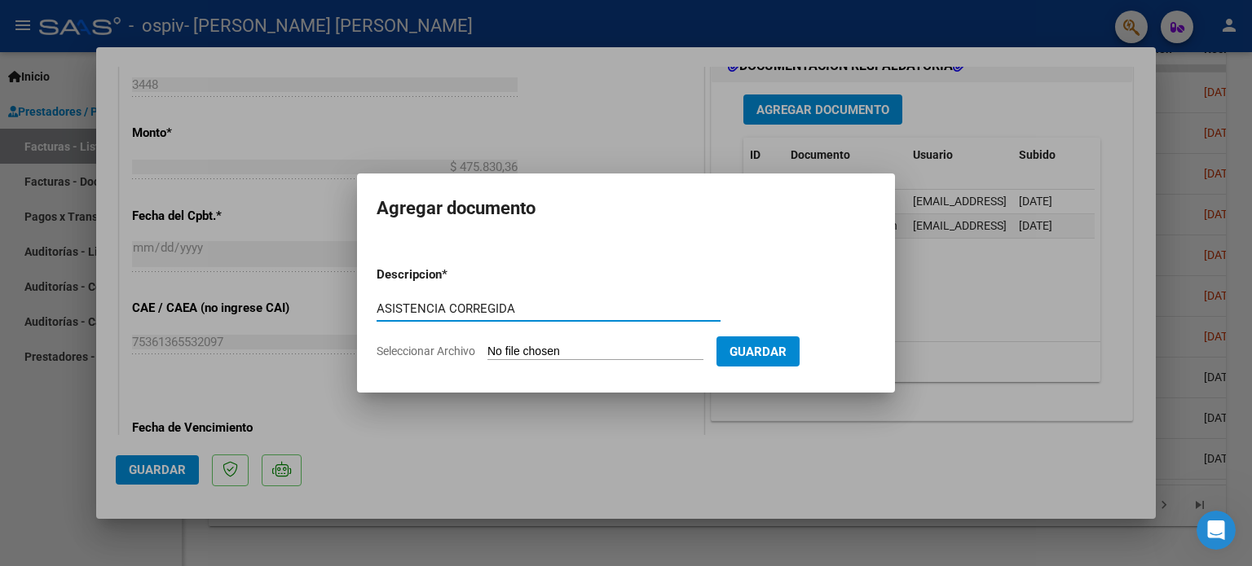
type input "ASISTENCIA CORREGIDA"
click at [610, 349] on input "Seleccionar Archivo" at bounding box center [595, 352] width 216 height 15
type input "C:\fakepath\[PERSON_NAME] [PERSON_NAME] 2025.pdf"
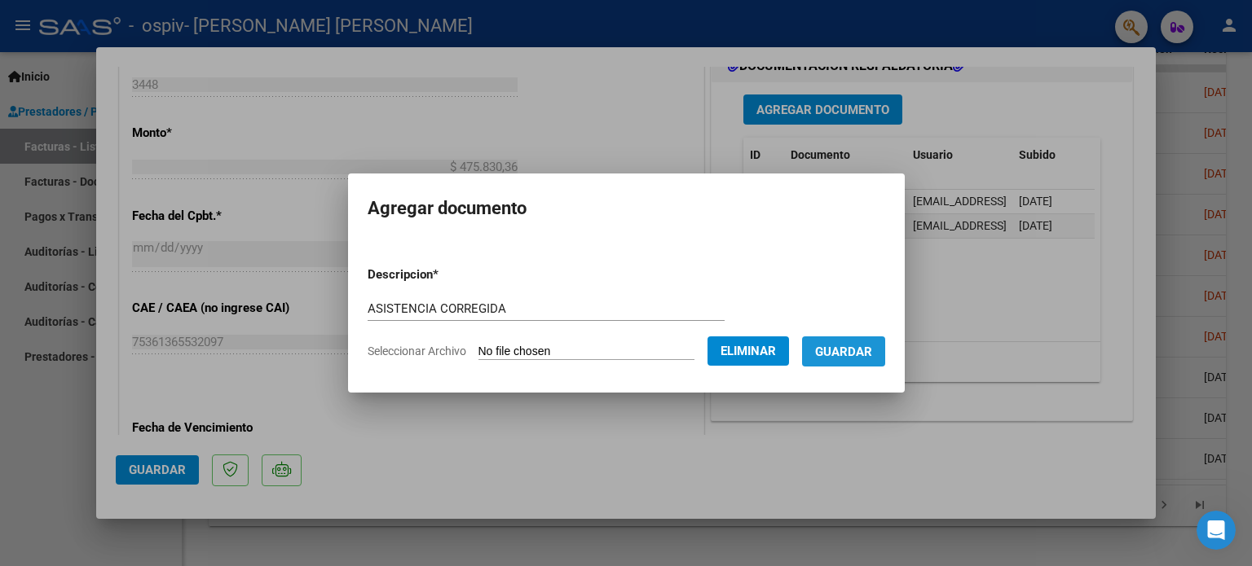
click at [885, 350] on button "Guardar" at bounding box center [843, 352] width 83 height 30
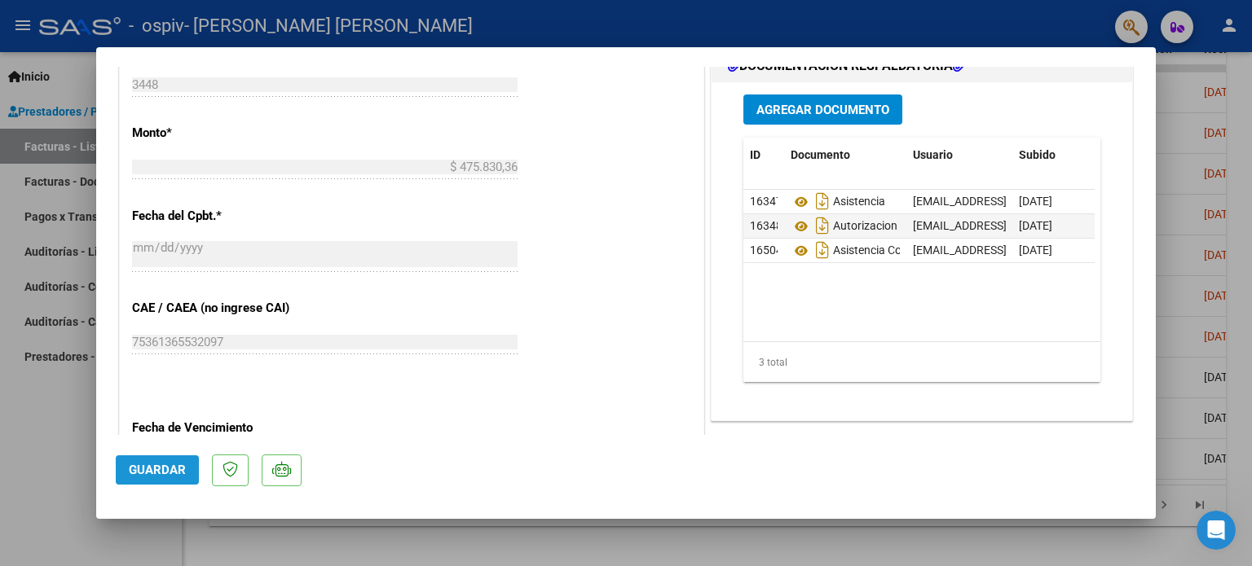
click at [161, 465] on span "Guardar" at bounding box center [157, 470] width 57 height 15
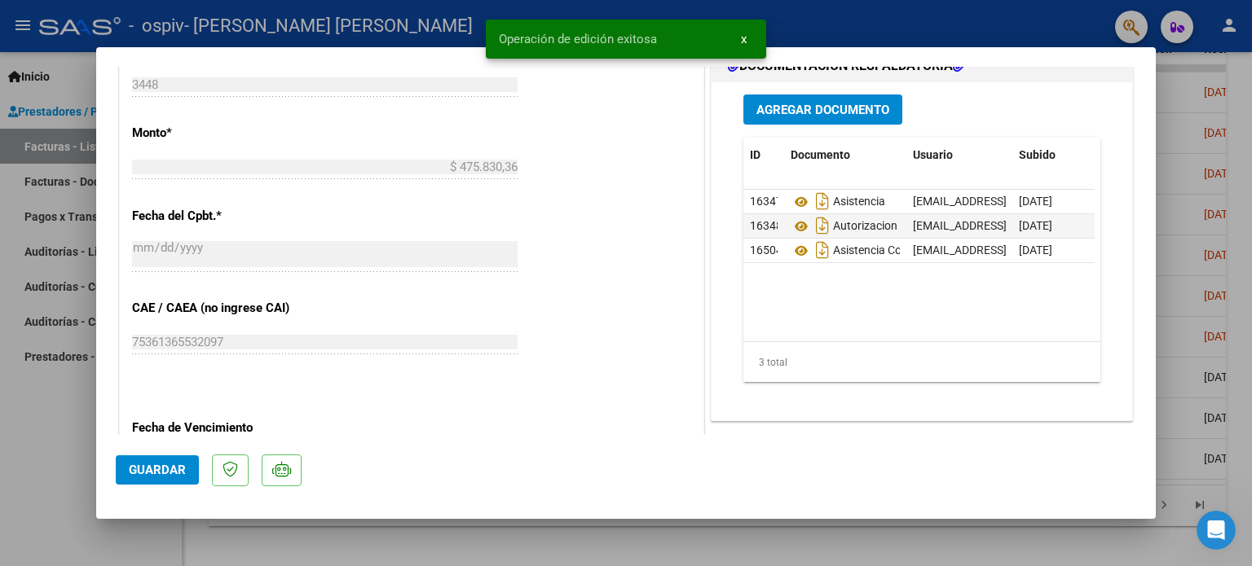
click at [38, 416] on div at bounding box center [626, 283] width 1252 height 566
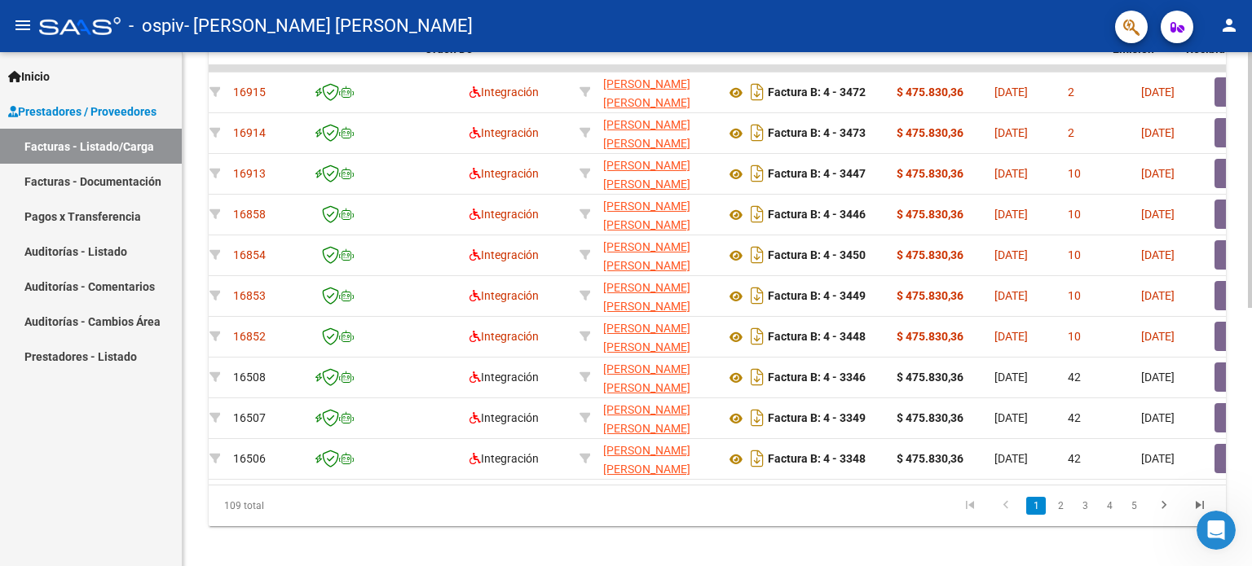
scroll to position [0, 18]
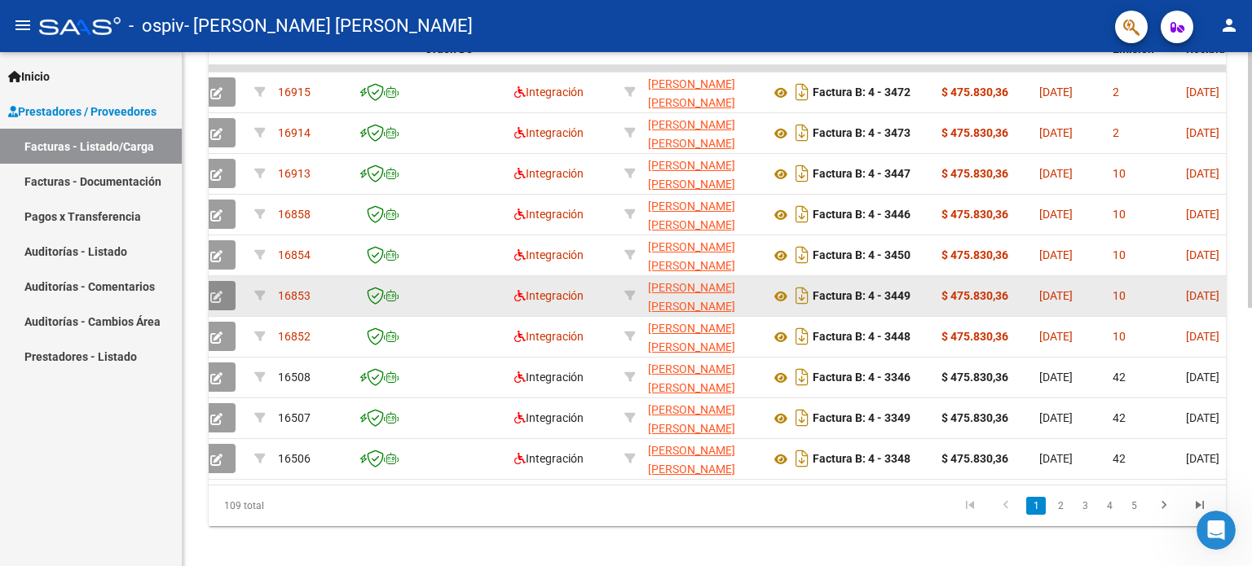
click at [223, 296] on button "button" at bounding box center [216, 295] width 38 height 29
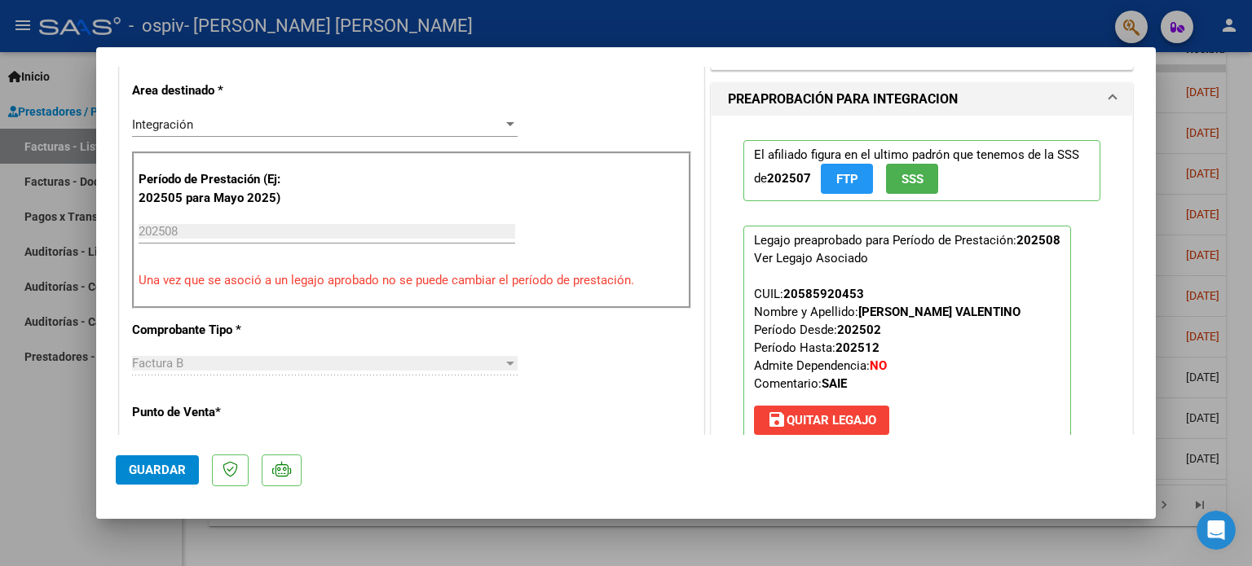
scroll to position [714, 0]
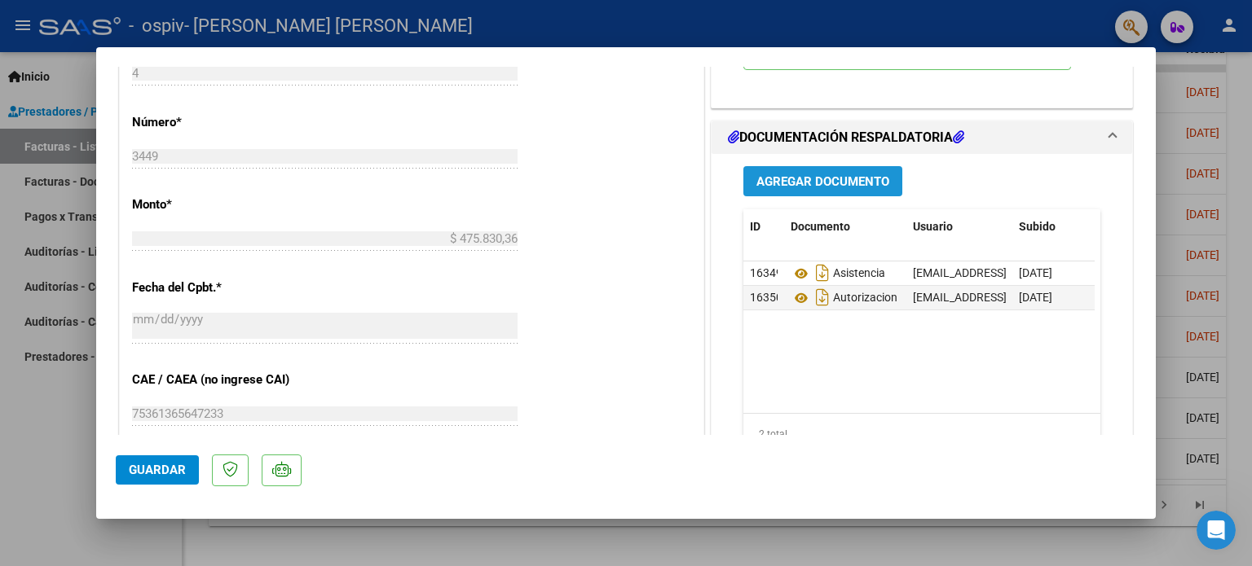
click at [828, 182] on span "Agregar Documento" at bounding box center [822, 181] width 133 height 15
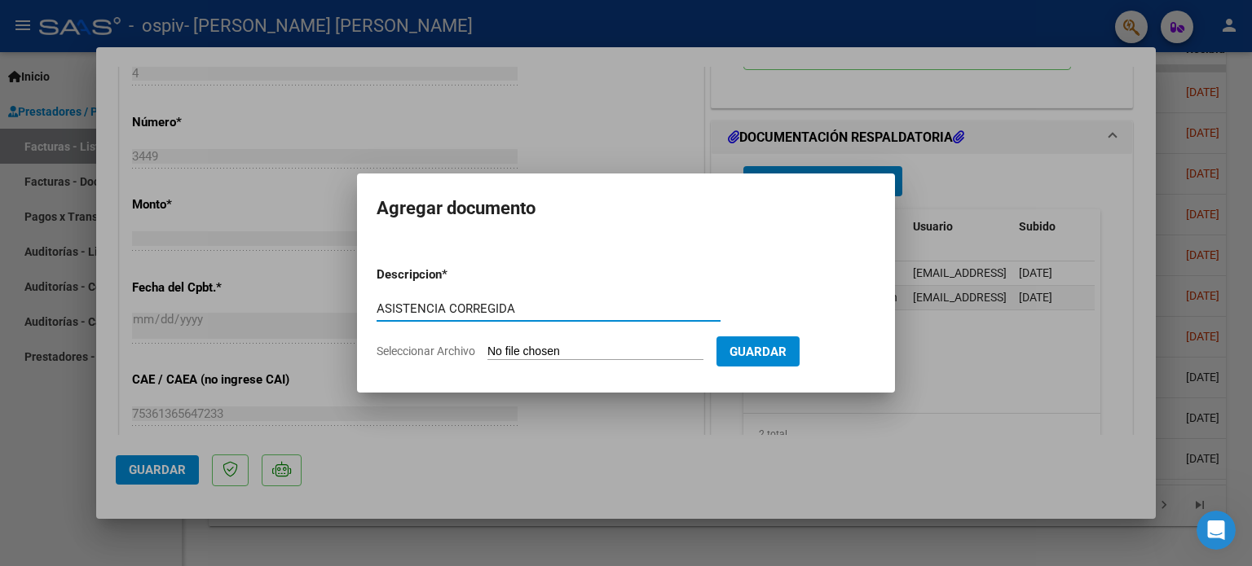
type input "ASISTENCIA CORREGIDA"
click at [615, 355] on input "Seleccionar Archivo" at bounding box center [595, 352] width 216 height 15
type input "C:\fakepath\[PERSON_NAME] [PERSON_NAME] 2025.pdf"
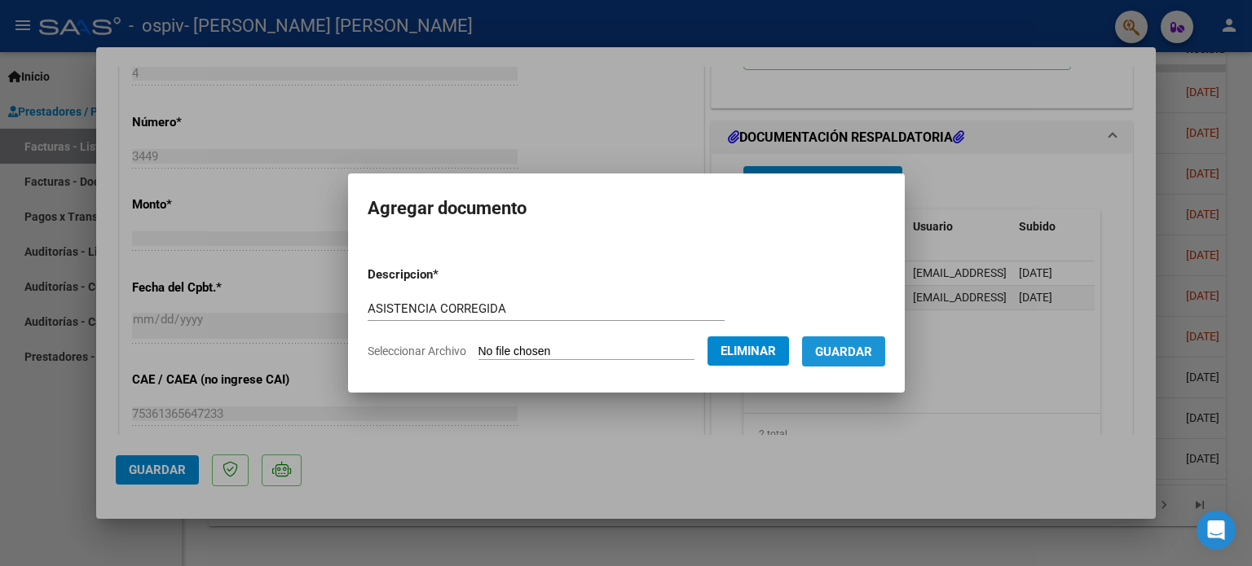
click at [867, 350] on span "Guardar" at bounding box center [843, 352] width 57 height 15
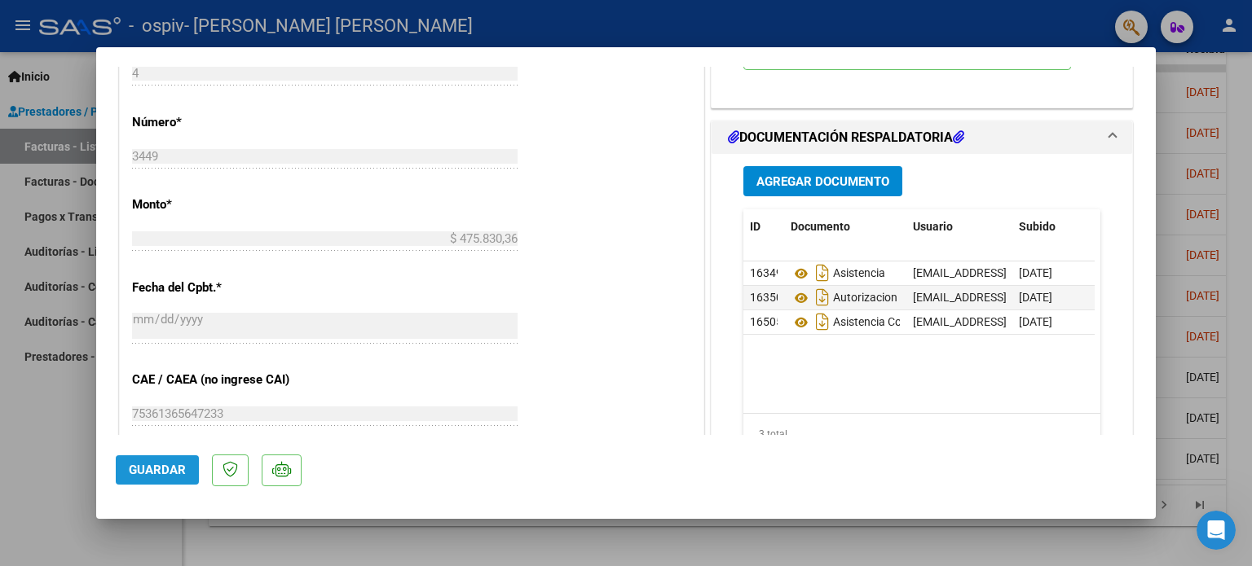
click at [151, 465] on span "Guardar" at bounding box center [157, 470] width 57 height 15
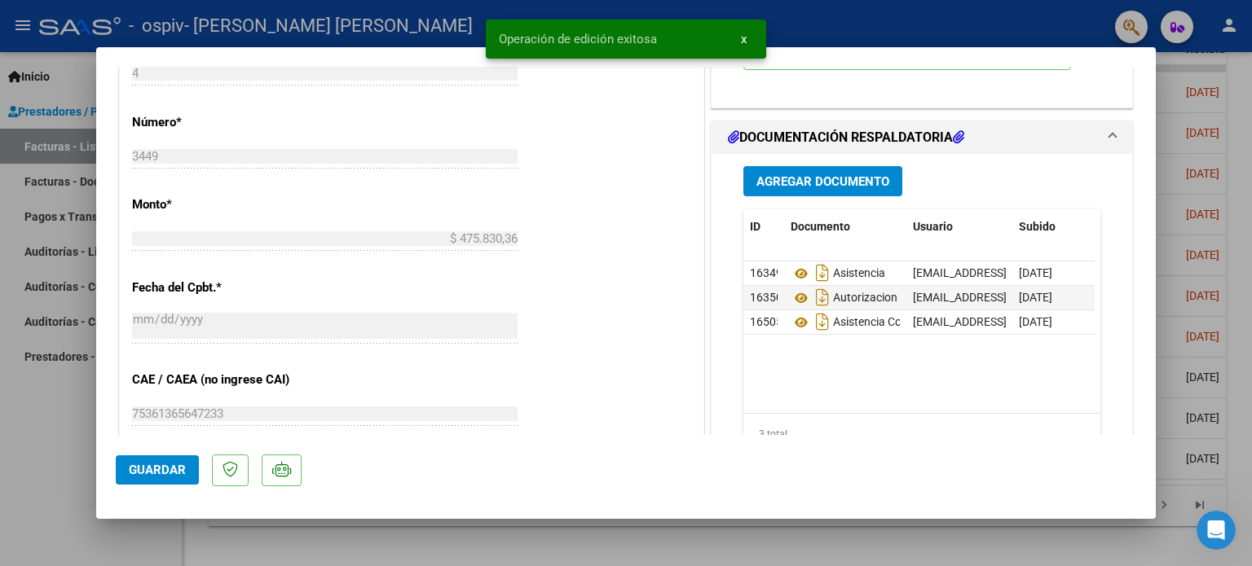
click at [29, 405] on div at bounding box center [626, 283] width 1252 height 566
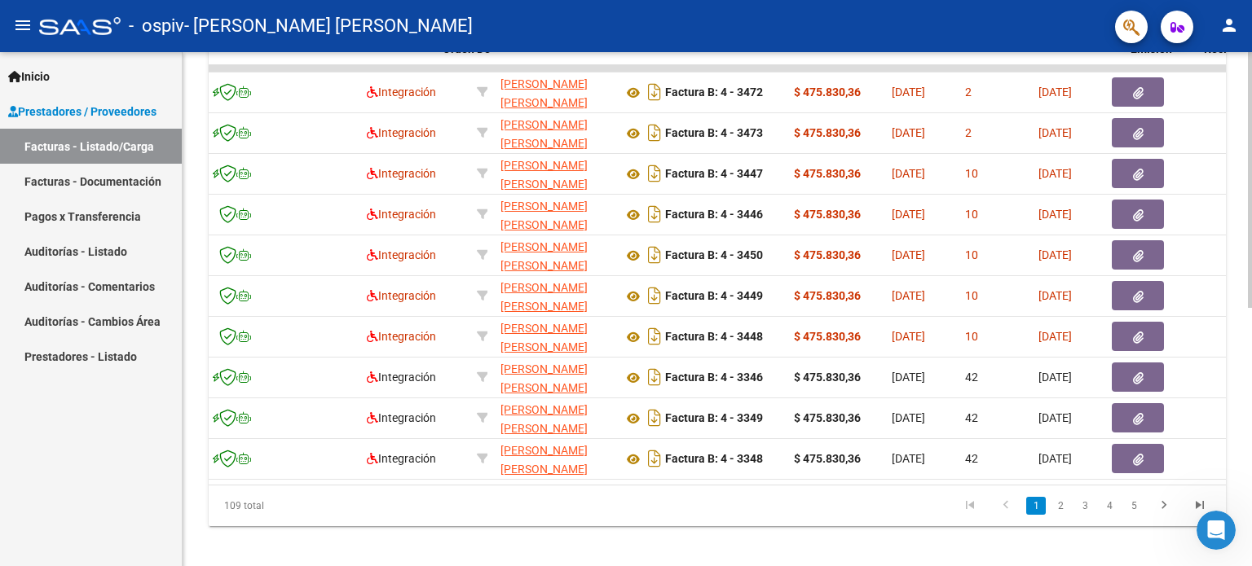
scroll to position [0, 0]
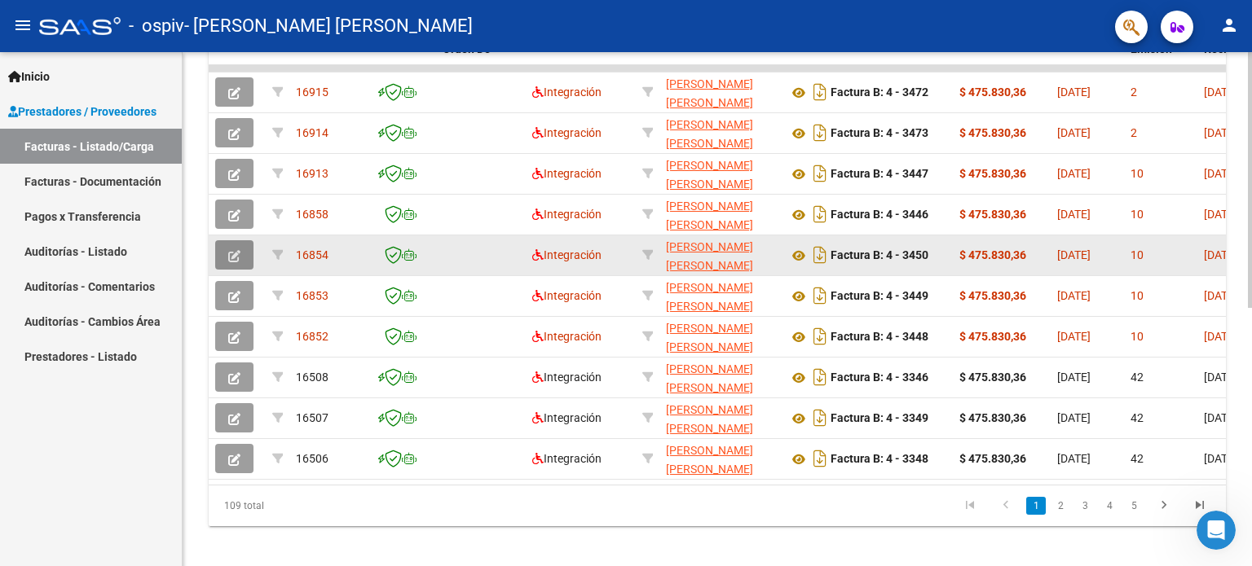
click at [231, 250] on icon "button" at bounding box center [234, 256] width 12 height 12
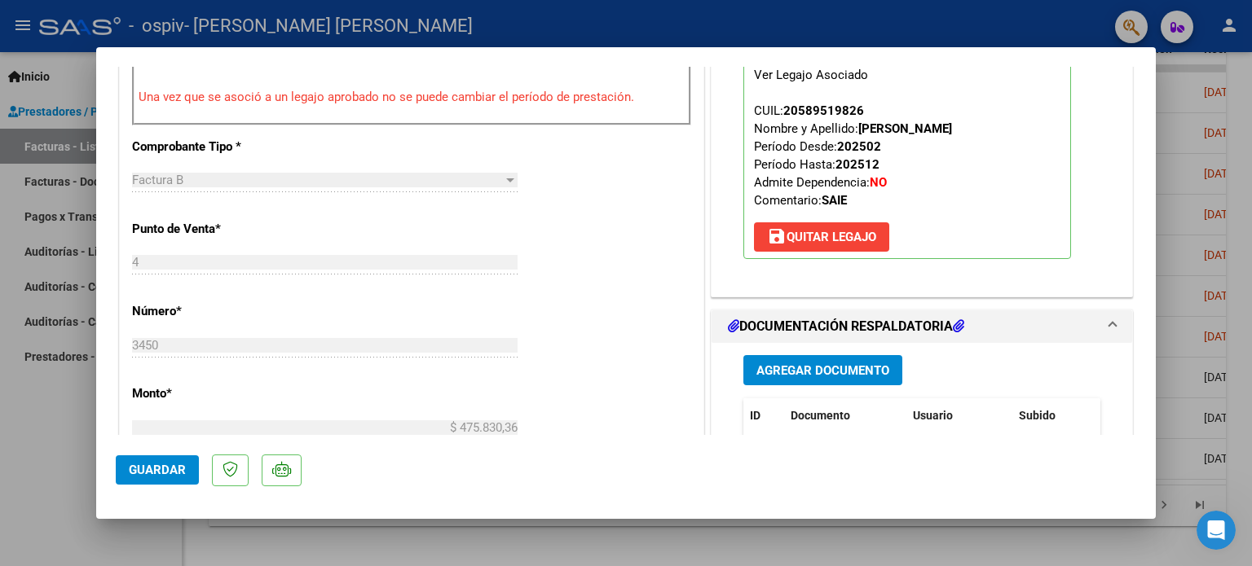
scroll to position [524, 0]
click at [837, 373] on span "Agregar Documento" at bounding box center [822, 371] width 133 height 15
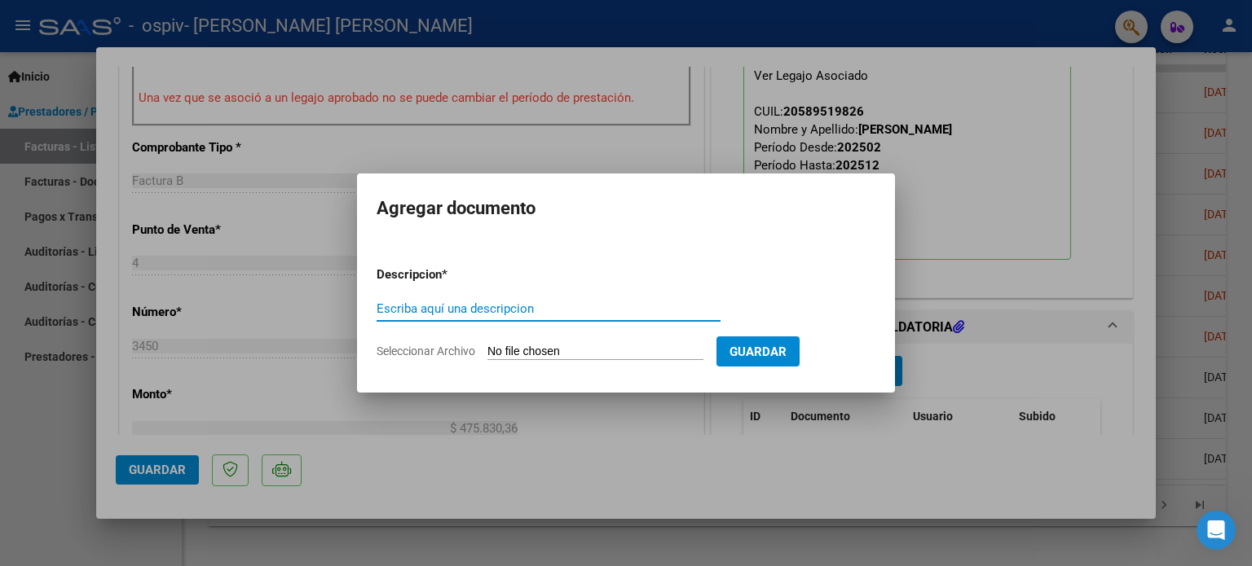
click at [566, 310] on input "Escriba aquí una descripcion" at bounding box center [549, 309] width 344 height 15
type input "ASISTENCIA CORREGIDA"
click at [577, 351] on input "Seleccionar Archivo" at bounding box center [595, 352] width 216 height 15
type input "C:\fakepath\[PERSON_NAME] [PERSON_NAME] 2025.pdf"
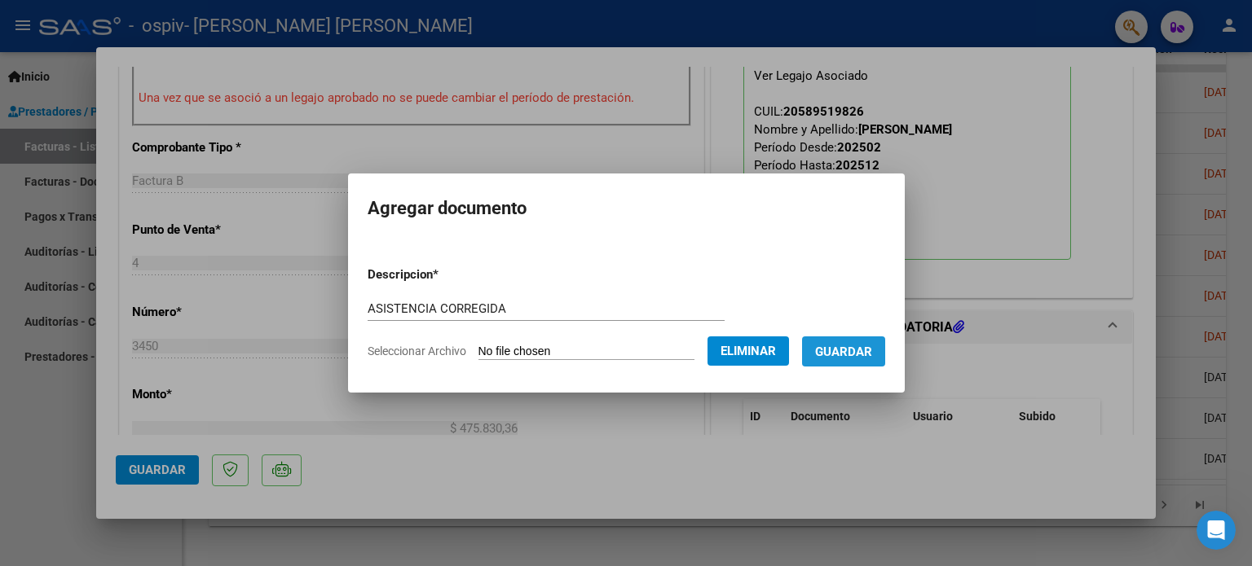
click at [862, 348] on span "Guardar" at bounding box center [843, 352] width 57 height 15
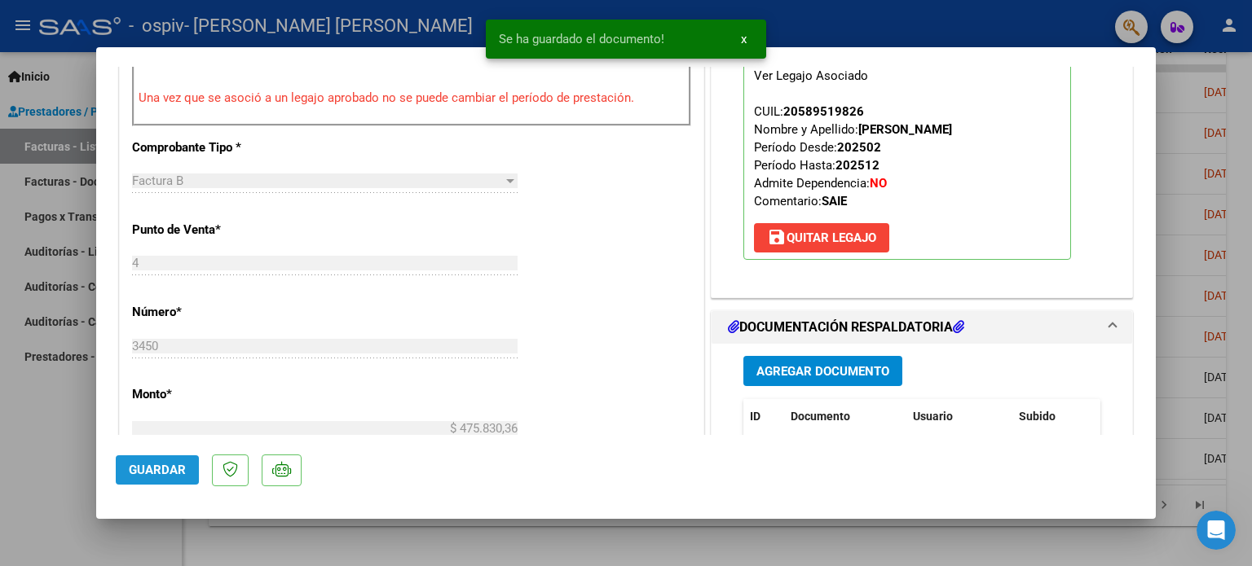
click at [150, 466] on span "Guardar" at bounding box center [157, 470] width 57 height 15
click at [33, 452] on div at bounding box center [626, 283] width 1252 height 566
type input "$ 0,00"
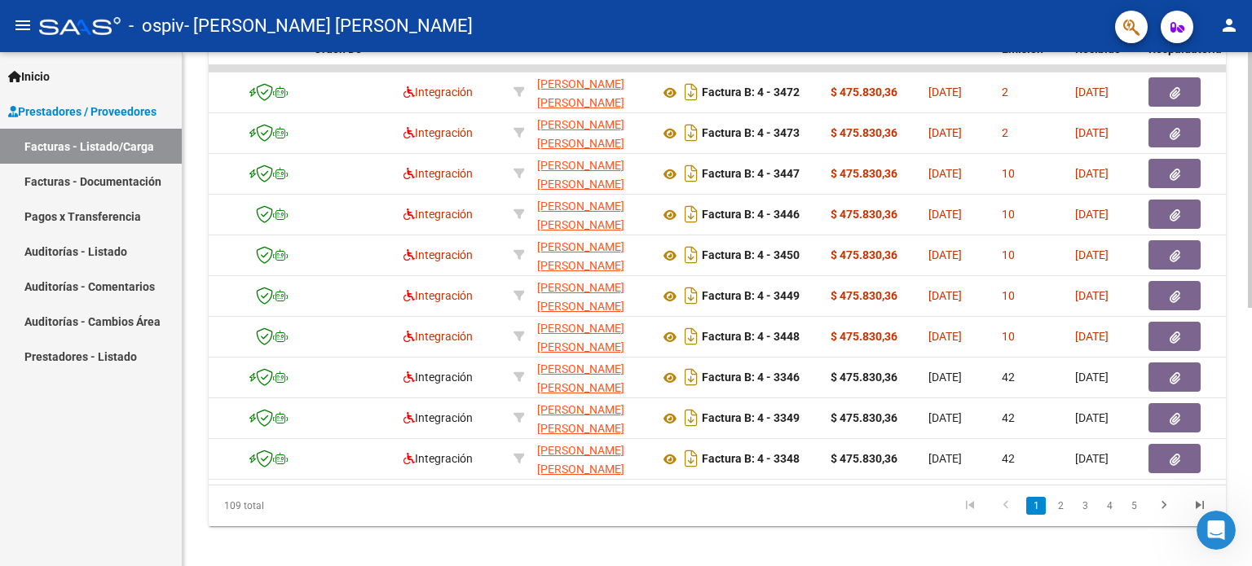
scroll to position [0, 0]
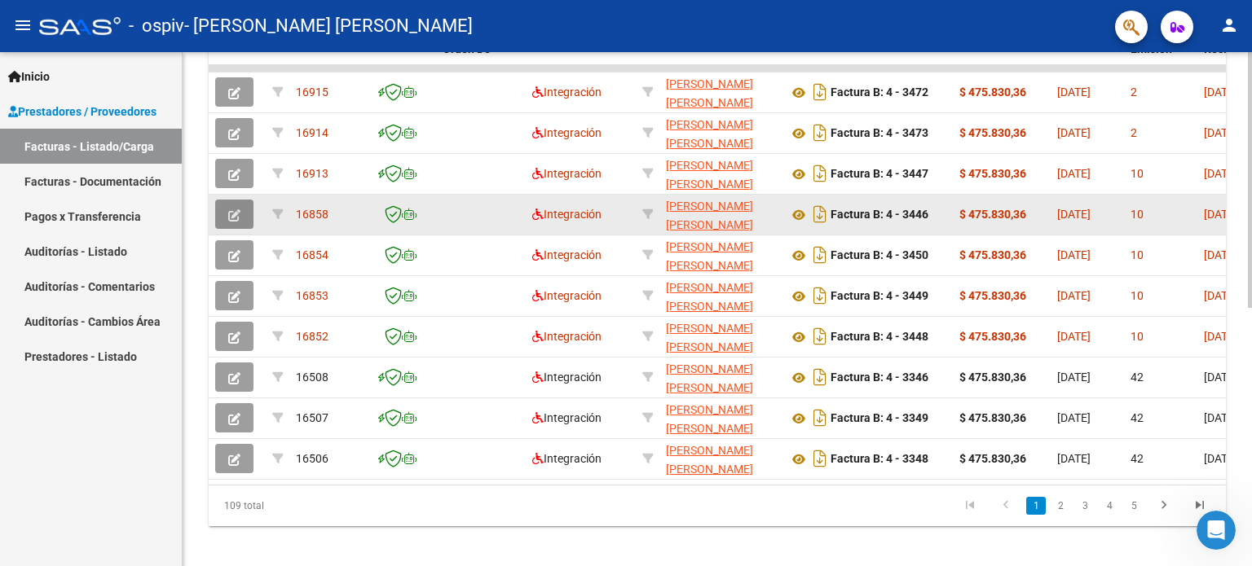
click at [245, 208] on button "button" at bounding box center [234, 214] width 38 height 29
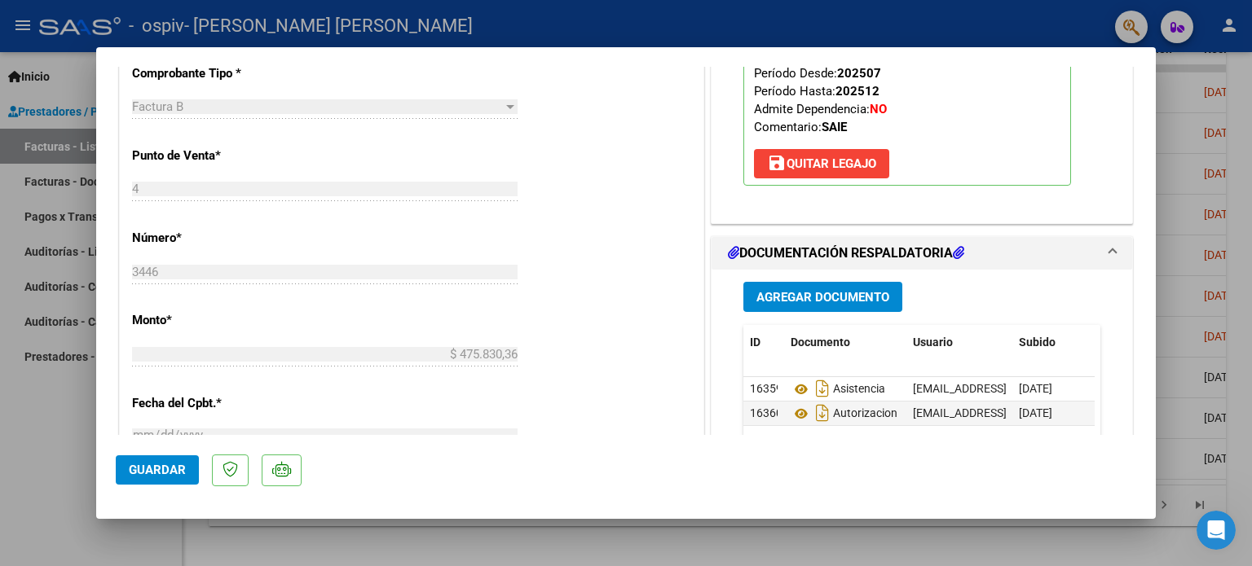
scroll to position [612, 0]
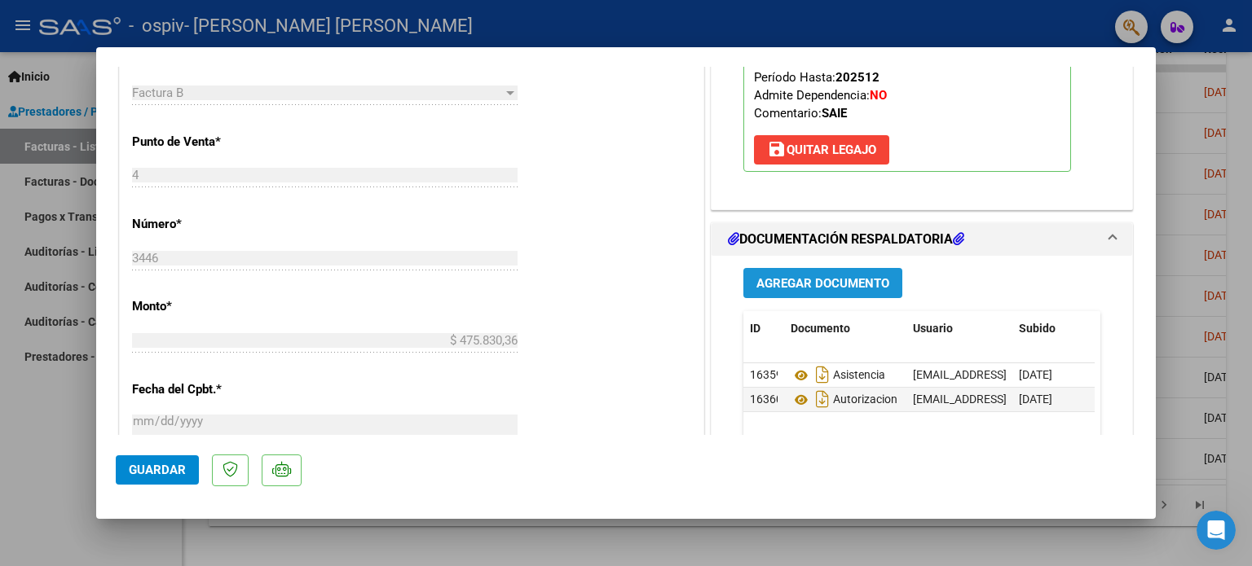
click at [852, 286] on span "Agregar Documento" at bounding box center [822, 283] width 133 height 15
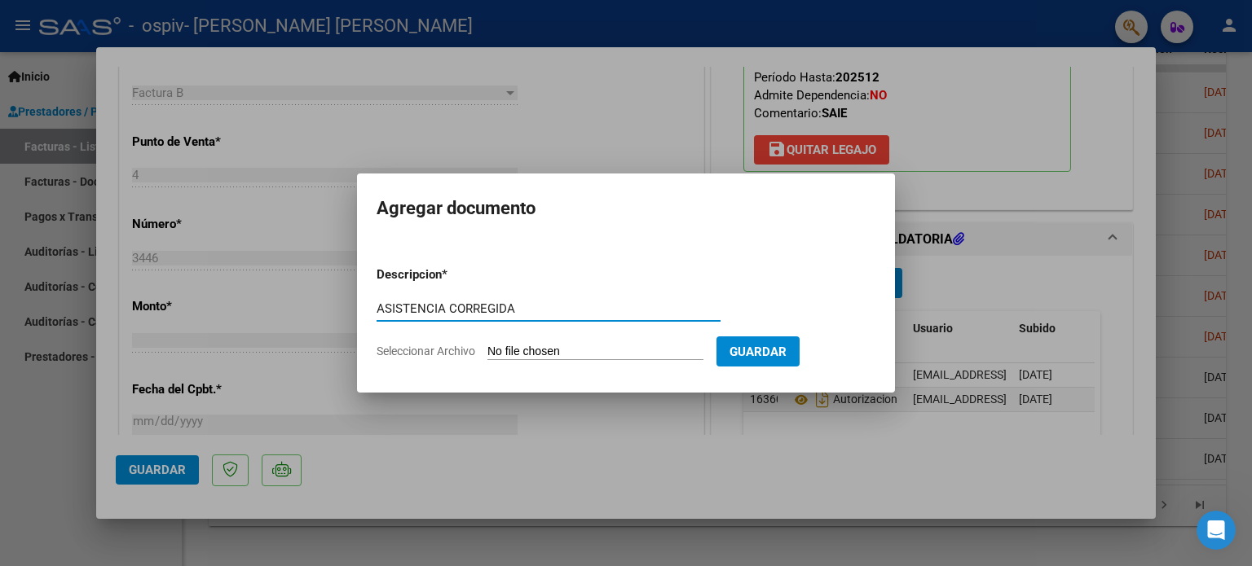
type input "ASISTENCIA CORREGIDA"
click at [684, 353] on input "Seleccionar Archivo" at bounding box center [595, 352] width 216 height 15
type input "C:\fakepath\[PERSON_NAME].pdf"
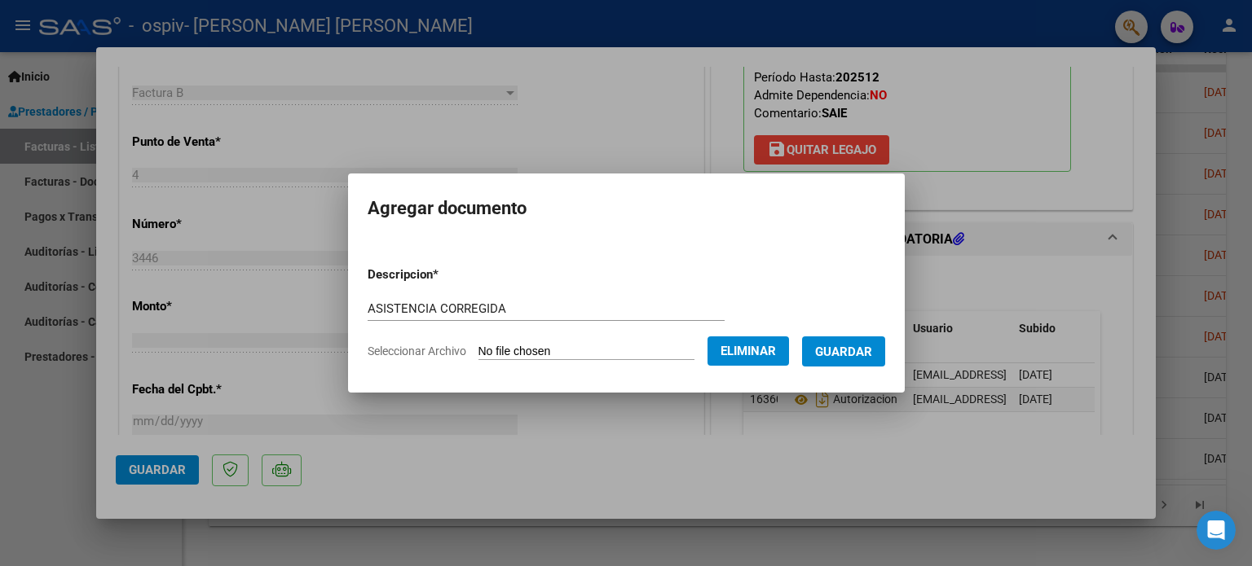
click at [850, 352] on span "Guardar" at bounding box center [843, 352] width 57 height 15
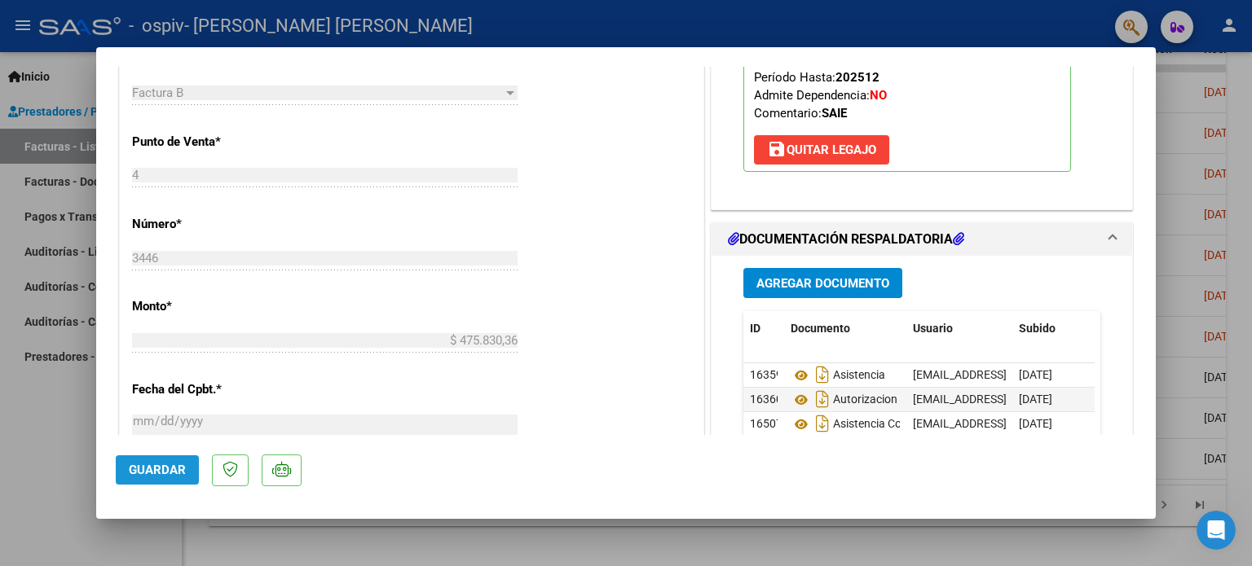
click at [151, 478] on button "Guardar" at bounding box center [157, 470] width 83 height 29
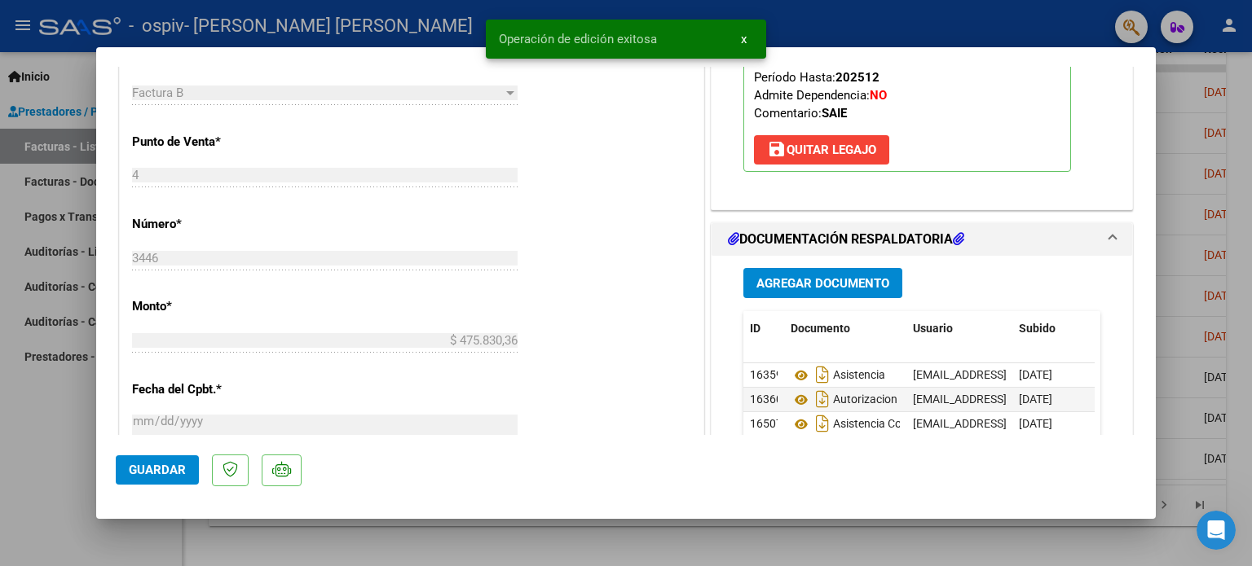
click at [73, 435] on div at bounding box center [626, 283] width 1252 height 566
type input "$ 0,00"
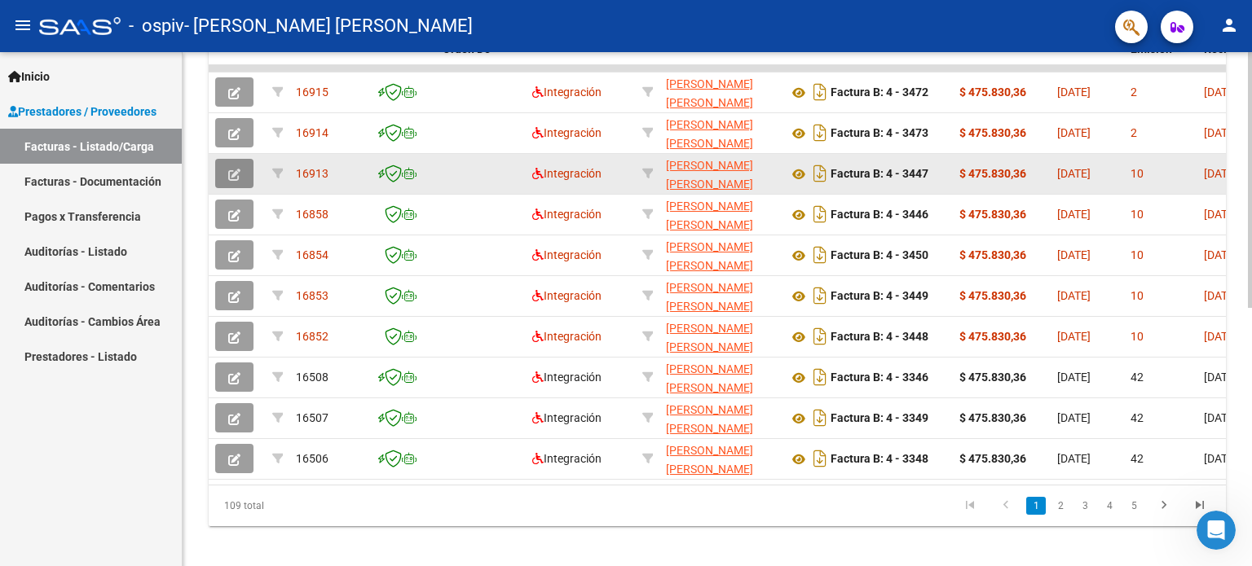
click at [245, 175] on button "button" at bounding box center [234, 173] width 38 height 29
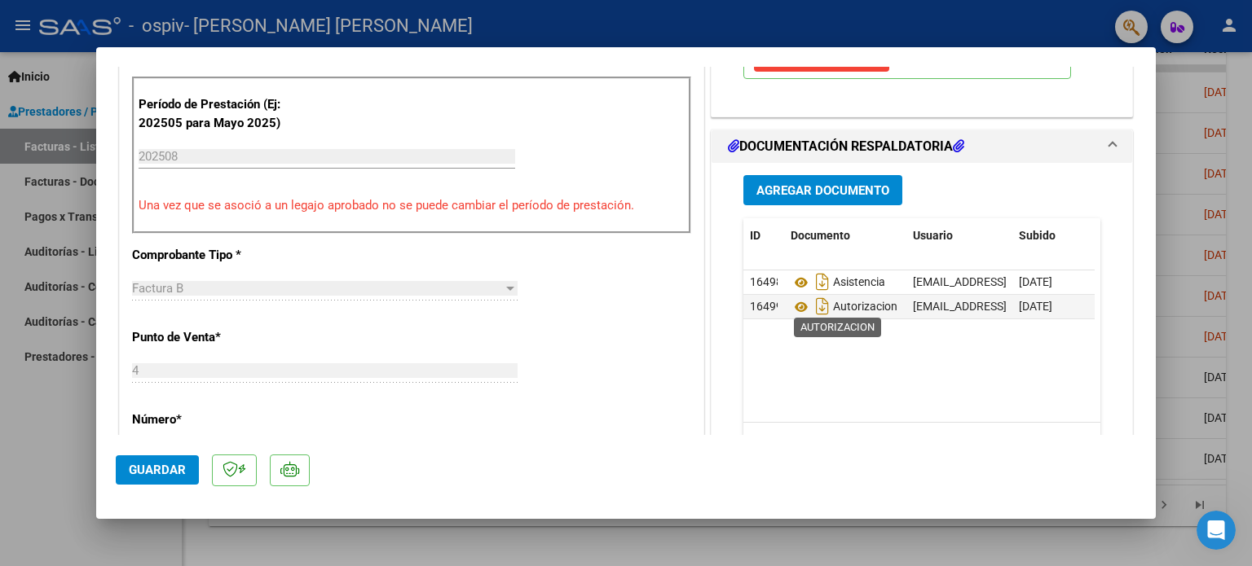
scroll to position [417, 0]
click at [848, 175] on button "Agregar Documento" at bounding box center [822, 189] width 159 height 30
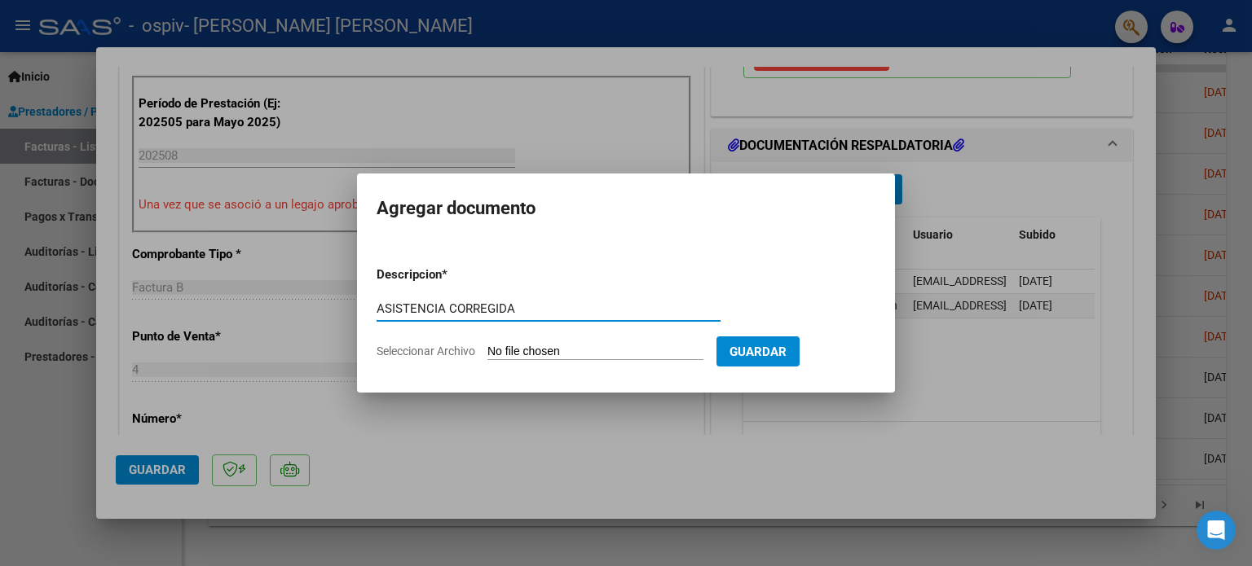
type input "ASISTENCIA CORREGIDA"
click at [646, 355] on input "Seleccionar Archivo" at bounding box center [595, 352] width 216 height 15
type input "C:\fakepath\[PERSON_NAME].pdf"
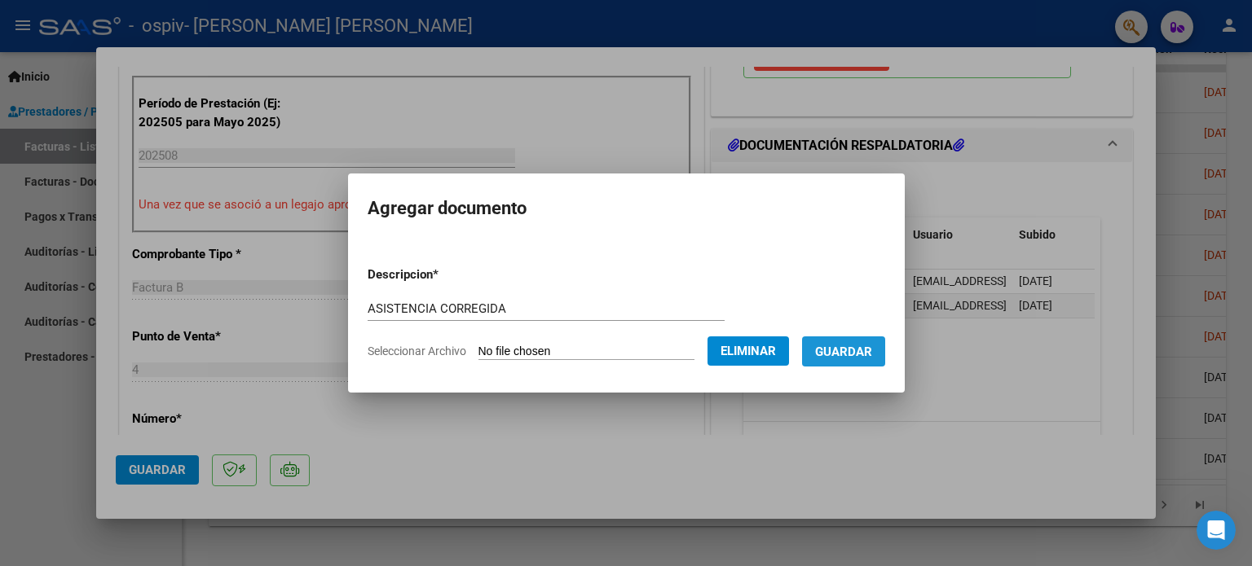
click at [874, 341] on button "Guardar" at bounding box center [843, 352] width 83 height 30
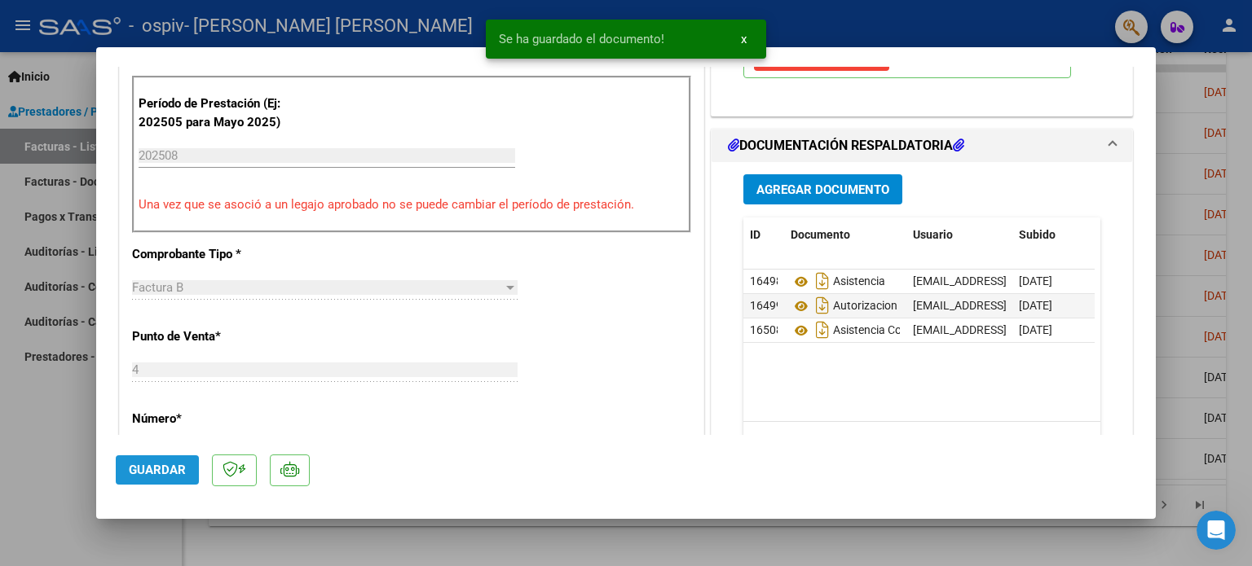
click at [156, 460] on button "Guardar" at bounding box center [157, 470] width 83 height 29
click at [59, 412] on div at bounding box center [626, 283] width 1252 height 566
type input "$ 0,00"
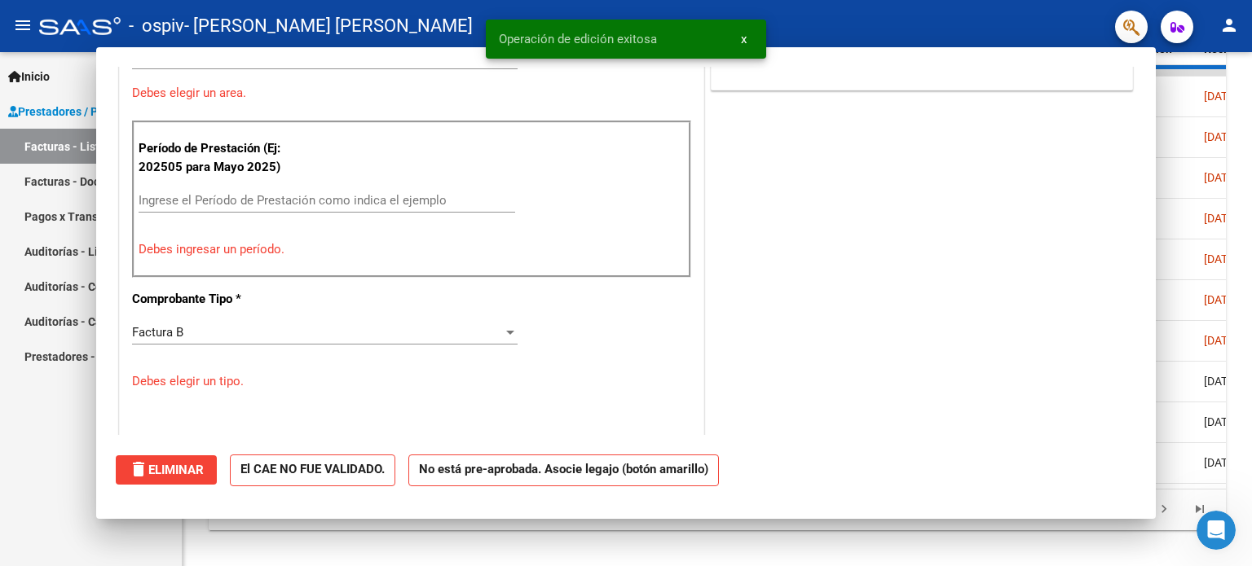
scroll to position [426, 0]
